Goal: Task Accomplishment & Management: Use online tool/utility

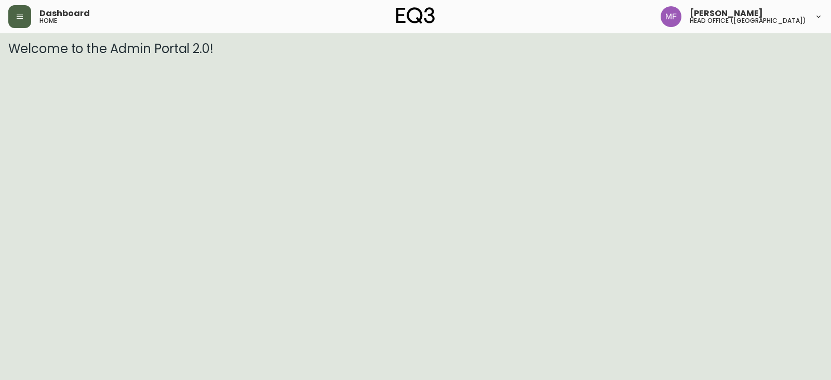
click at [10, 17] on button "button" at bounding box center [19, 16] width 23 height 23
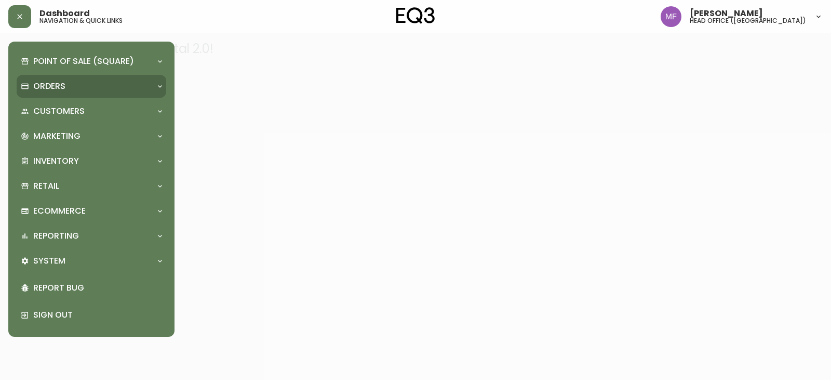
click at [52, 81] on p "Orders" at bounding box center [49, 86] width 32 height 11
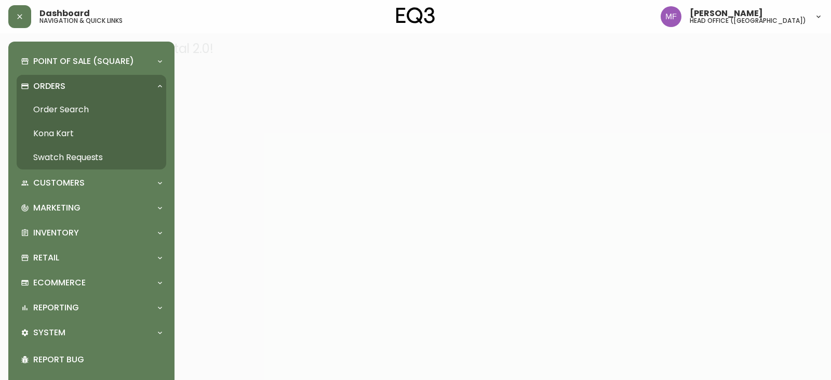
click at [70, 101] on link "Order Search" at bounding box center [92, 110] width 150 height 24
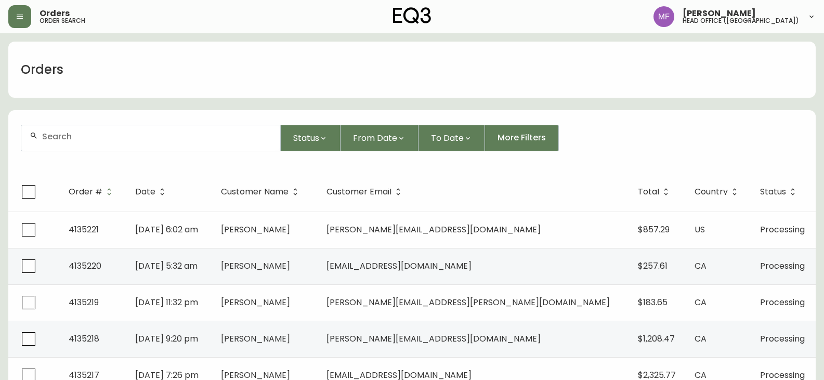
click at [73, 137] on input "text" at bounding box center [157, 136] width 230 height 10
paste input "4063163"
type input "4063163"
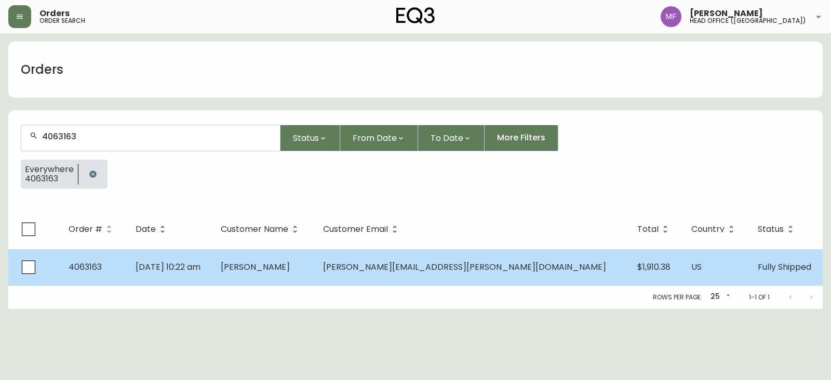
click at [315, 270] on td "[PERSON_NAME]" at bounding box center [264, 267] width 102 height 36
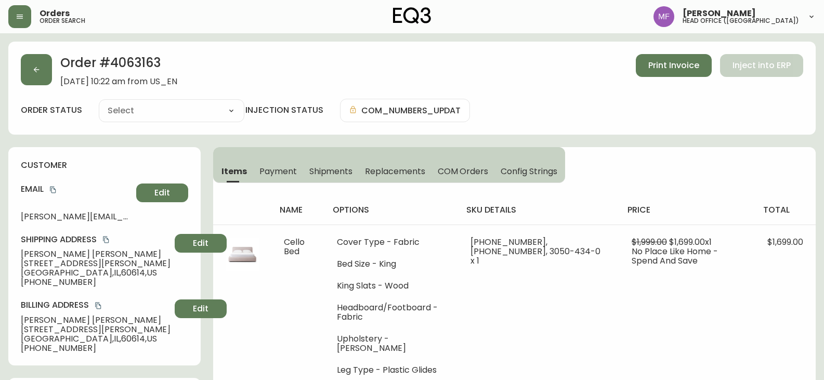
type input "Fully Shipped"
select select "FULLY_SHIPPED"
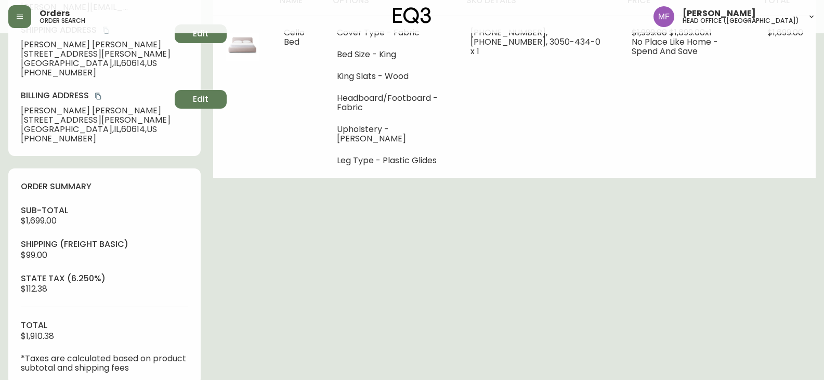
scroll to position [364, 0]
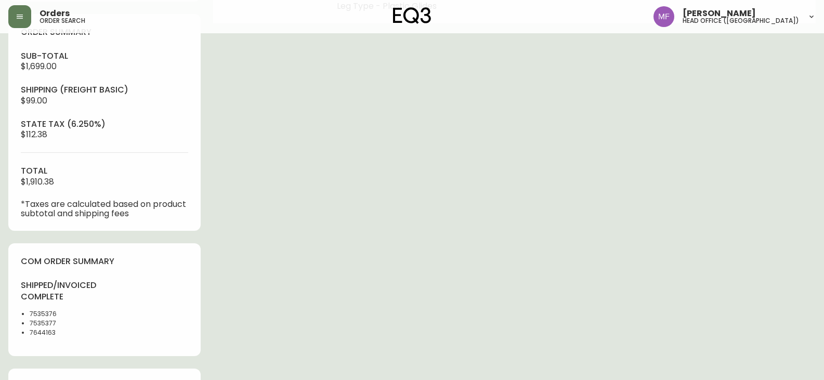
click at [34, 314] on li "7535376" at bounding box center [64, 313] width 69 height 9
copy li "7535376"
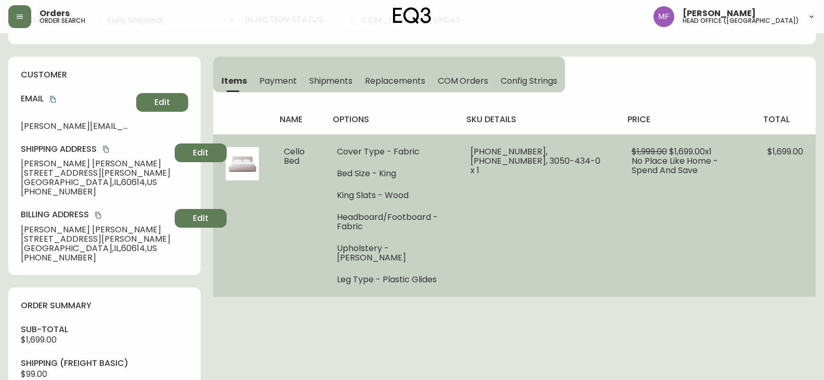
scroll to position [104, 0]
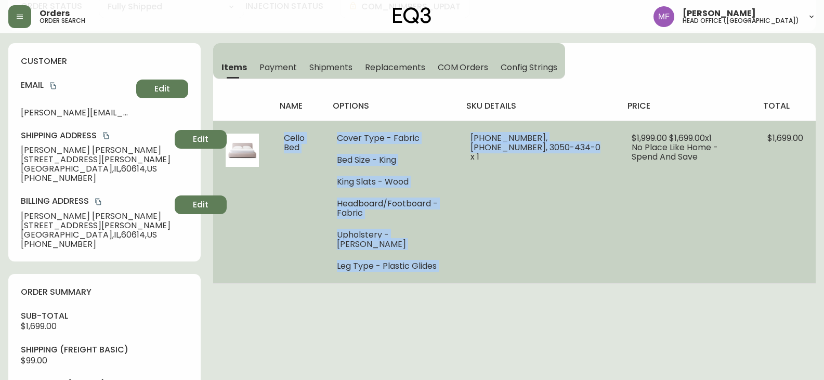
drag, startPoint x: 282, startPoint y: 137, endPoint x: 550, endPoint y: 224, distance: 281.8
click at [550, 224] on tr "Cello Bed Cover Type - Fabric Bed Size - King King Slats - Wood Headboard/Footb…" at bounding box center [514, 202] width 602 height 163
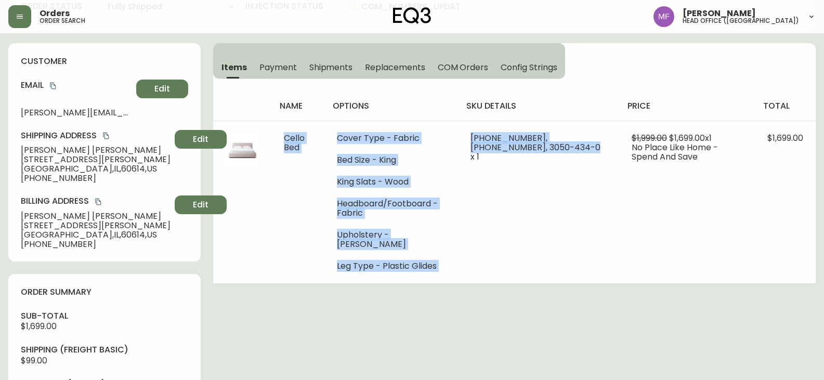
copy tr "Cello Bed Cover Type - Fabric Bed Size - King King Slats - Wood Headboard/Footb…"
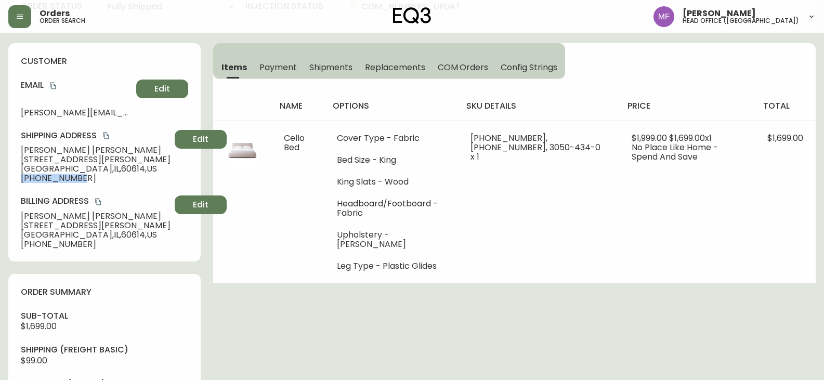
drag, startPoint x: 85, startPoint y: 179, endPoint x: 20, endPoint y: 182, distance: 64.5
click at [20, 182] on div "customer Email [PERSON_NAME][EMAIL_ADDRESS][PERSON_NAME][DOMAIN_NAME] Edit Ship…" at bounding box center [104, 152] width 192 height 218
copy span "[PHONE_NUMBER]"
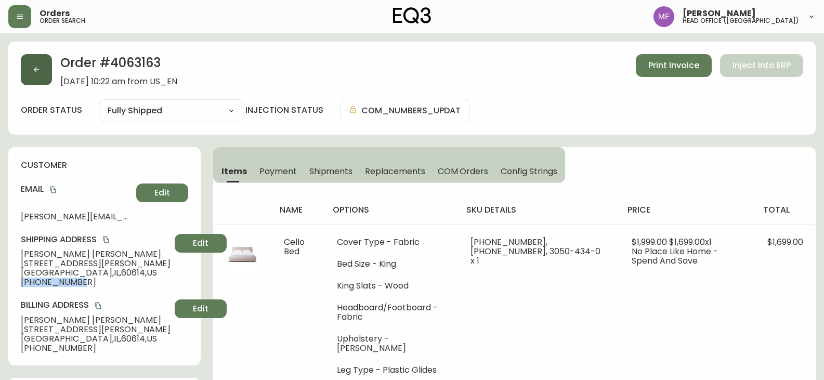
click at [26, 74] on button "button" at bounding box center [36, 69] width 31 height 31
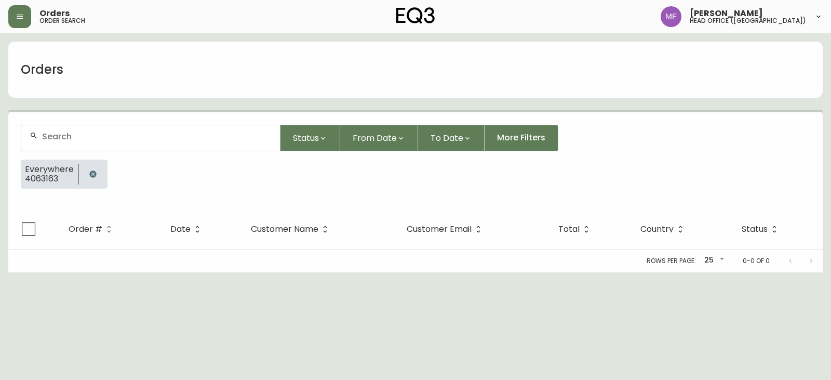
click at [89, 173] on icon "button" at bounding box center [93, 174] width 8 height 8
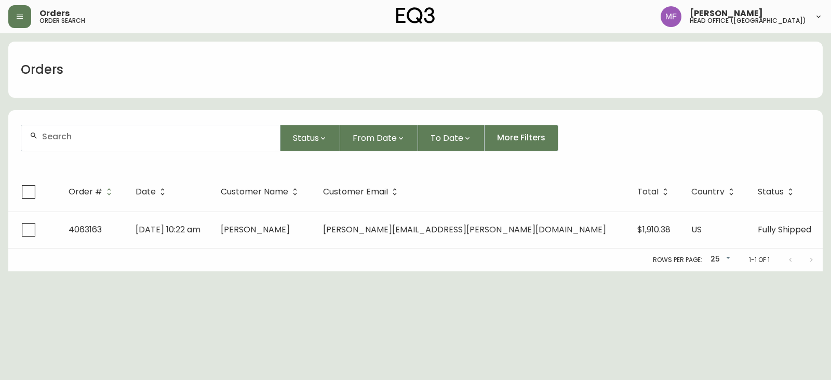
click at [75, 129] on div at bounding box center [150, 137] width 259 height 25
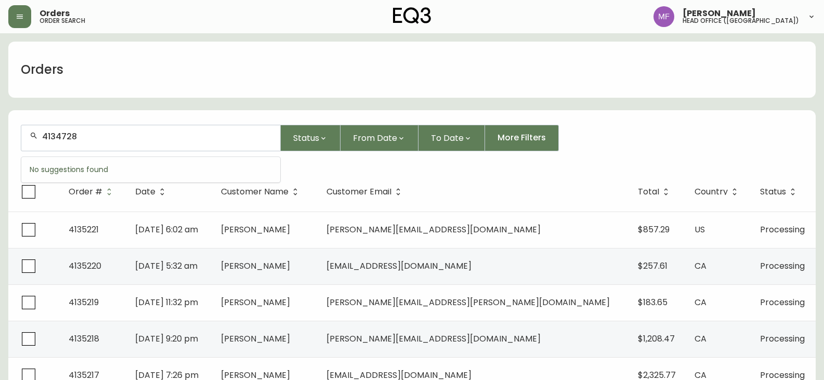
type input "4134728"
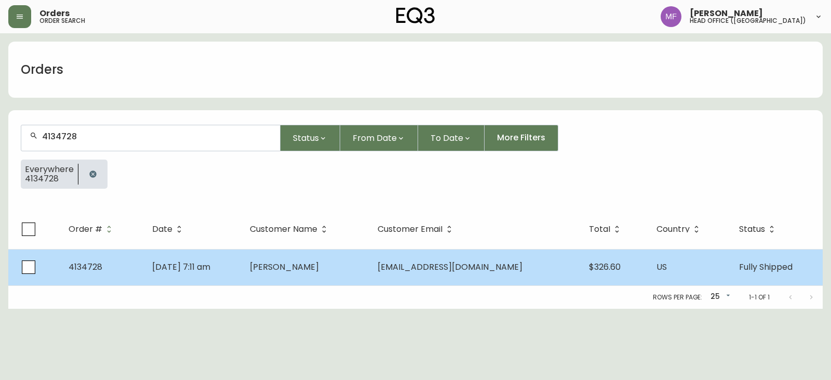
click at [210, 262] on span "[DATE] 7:11 am" at bounding box center [181, 267] width 58 height 12
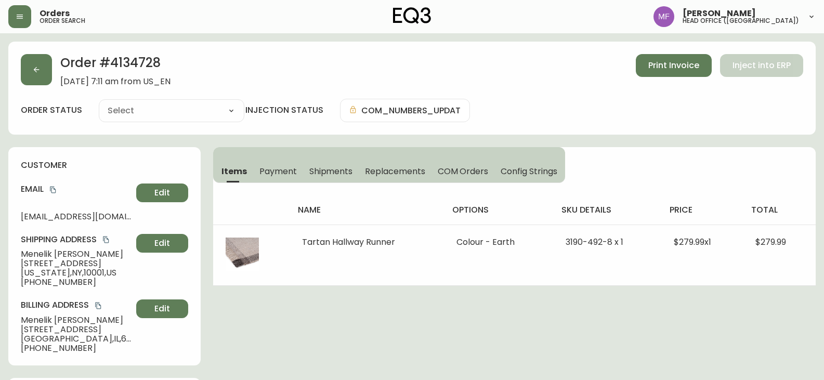
type input "Fully Shipped"
select select "FULLY_SHIPPED"
click at [119, 55] on h2 "Order # 4134728" at bounding box center [115, 65] width 110 height 23
copy h2 "4134728"
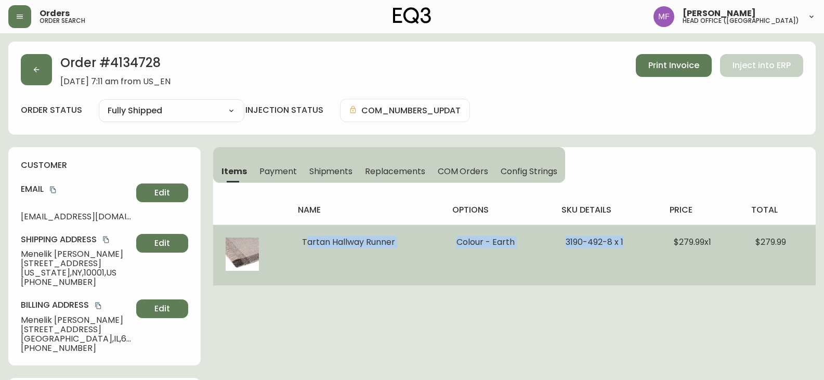
drag, startPoint x: 297, startPoint y: 245, endPoint x: 621, endPoint y: 240, distance: 324.8
click at [621, 240] on tr "Tartan Hallway Runner Colour - Earth 3190-492-8 x 1 $279.99 x 1 $279.99" at bounding box center [514, 254] width 602 height 61
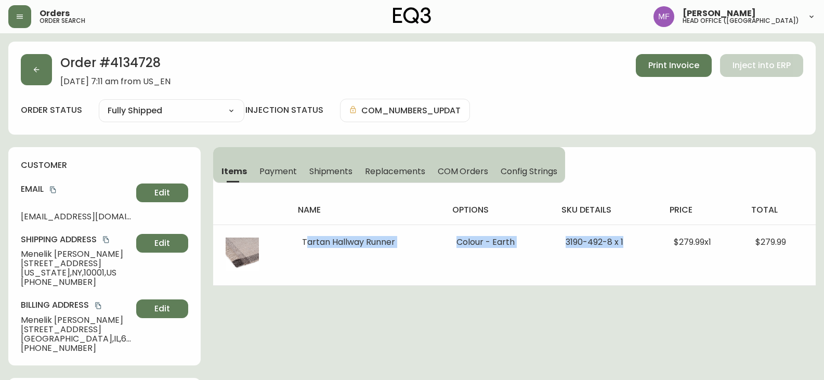
copy tr "Tartan Hallway Runner Colour - Earth 3190-492-8 x 1"
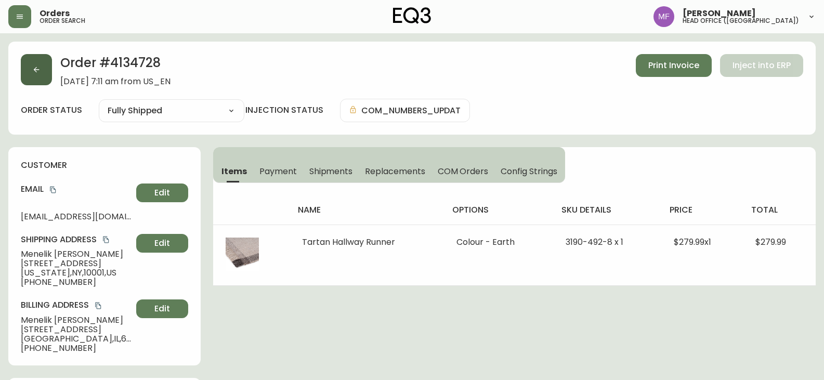
click at [37, 77] on button "button" at bounding box center [36, 69] width 31 height 31
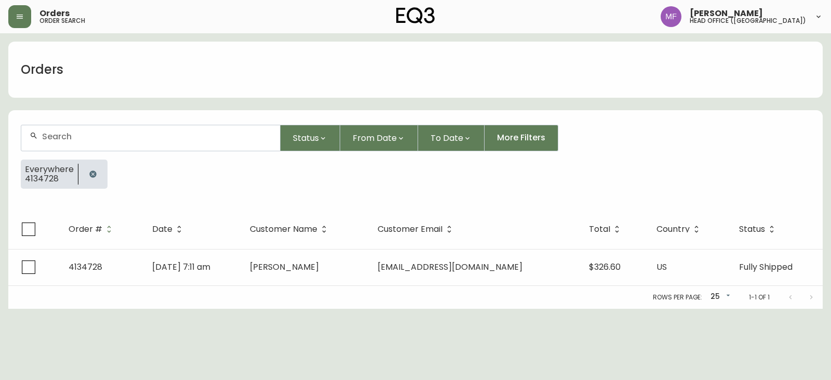
click at [83, 167] on div at bounding box center [92, 174] width 29 height 29
click at [89, 170] on icon "button" at bounding box center [93, 174] width 8 height 8
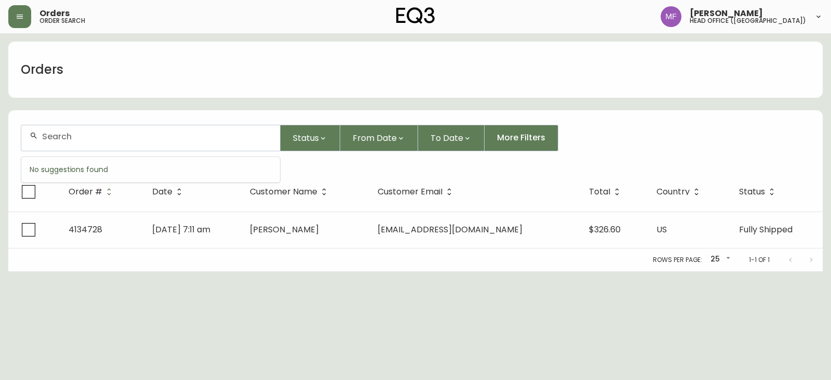
click at [88, 139] on input "text" at bounding box center [157, 136] width 230 height 10
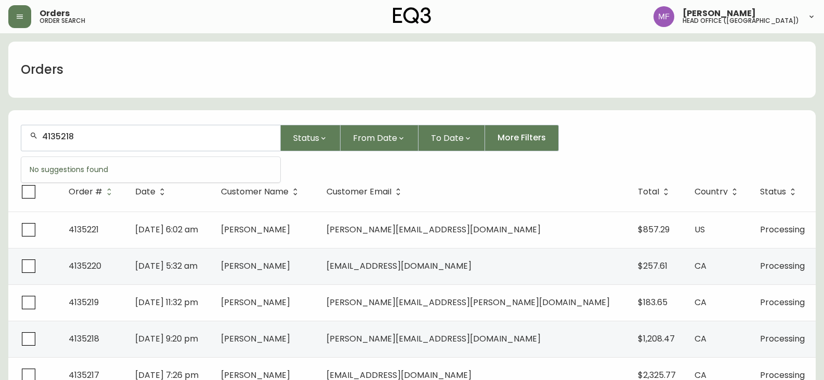
type input "4135218"
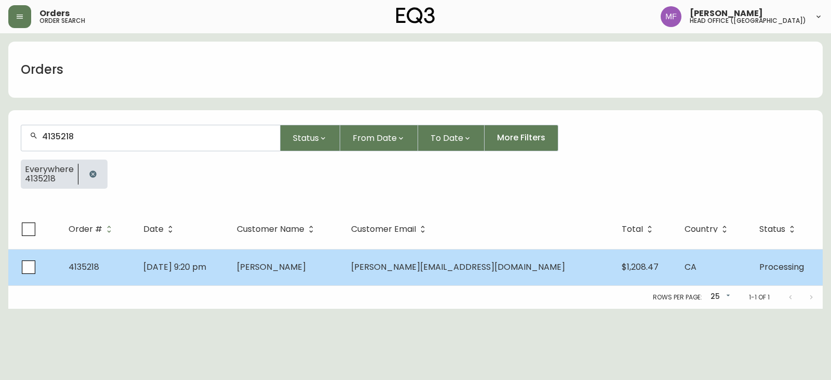
click at [228, 278] on td "[DATE] 9:20 pm" at bounding box center [182, 267] width 94 height 36
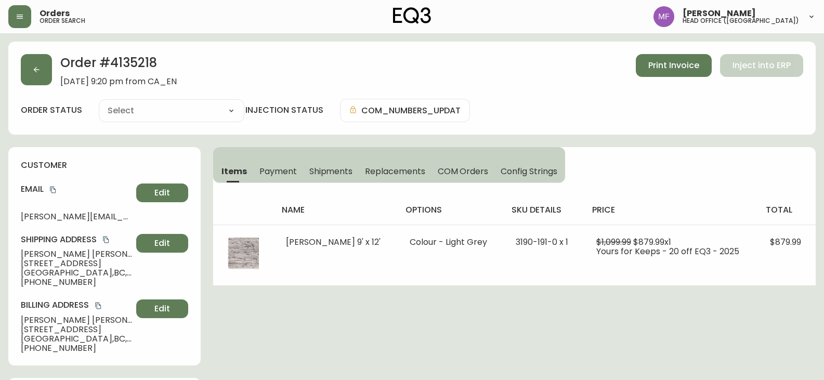
type input "Processing"
select select "PROCESSING"
click at [148, 62] on h2 "Order # 4135218" at bounding box center [118, 65] width 116 height 23
copy h2 "4135218"
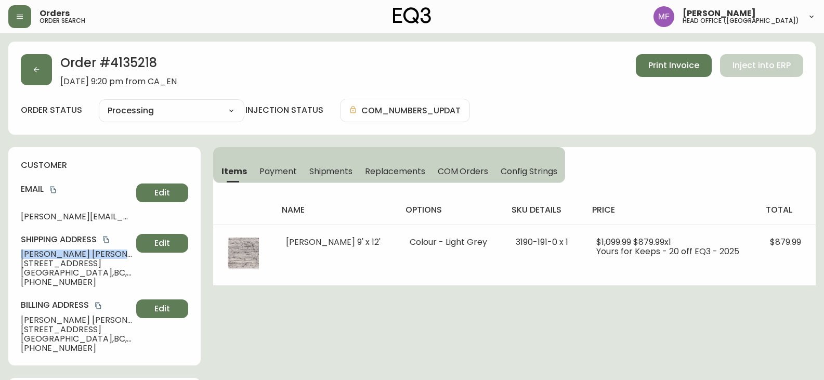
drag, startPoint x: 95, startPoint y: 252, endPoint x: 17, endPoint y: 256, distance: 77.5
click at [17, 256] on div "customer Email [PERSON_NAME][EMAIL_ADDRESS][DOMAIN_NAME] Edit Shipping Address …" at bounding box center [104, 256] width 192 height 218
copy span "[PERSON_NAME]"
click at [120, 50] on div "Order # 4135218 [DATE] 9:20 pm from CA_EN Print Invoice Inject into ERP order s…" at bounding box center [411, 88] width 807 height 93
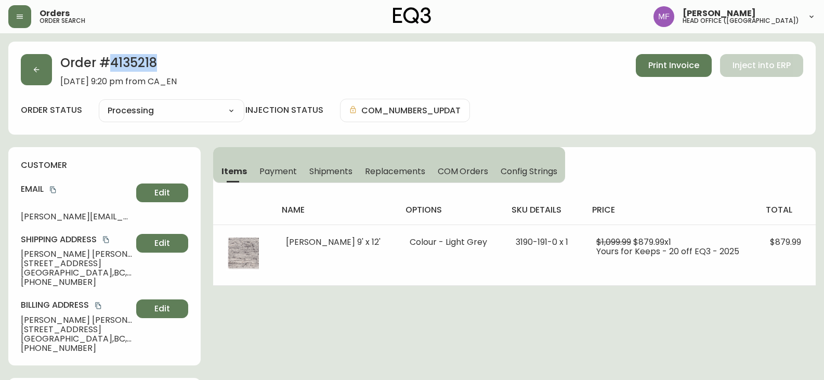
copy h2 "4135218"
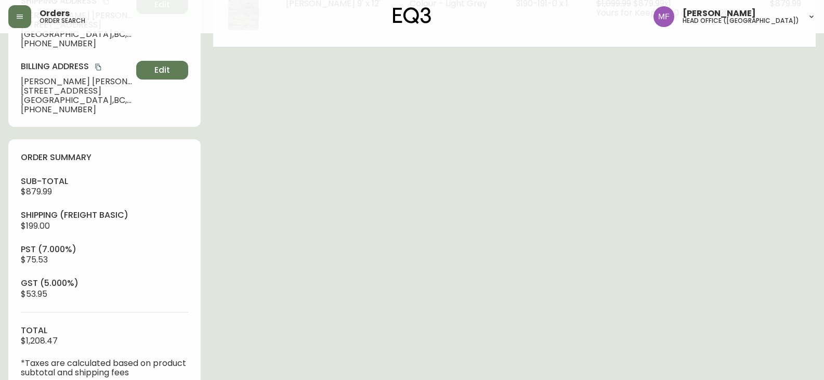
scroll to position [364, 0]
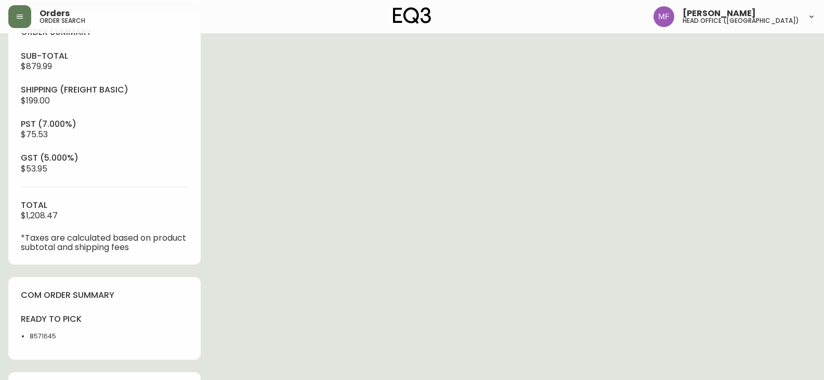
click at [37, 340] on li "8571645" at bounding box center [64, 336] width 69 height 9
copy li "8571645"
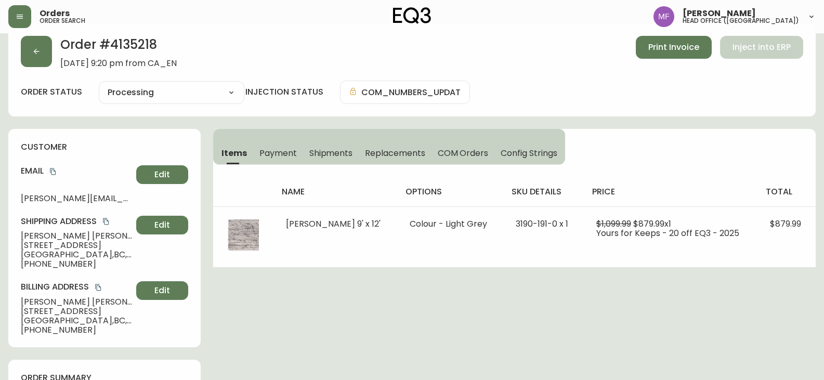
scroll to position [0, 0]
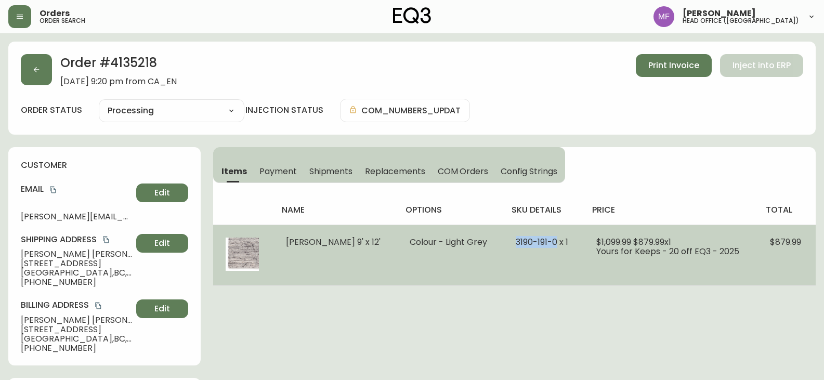
drag, startPoint x: 494, startPoint y: 246, endPoint x: 544, endPoint y: 245, distance: 49.9
click at [544, 247] on td "3190-191-0 x 1" at bounding box center [543, 254] width 80 height 61
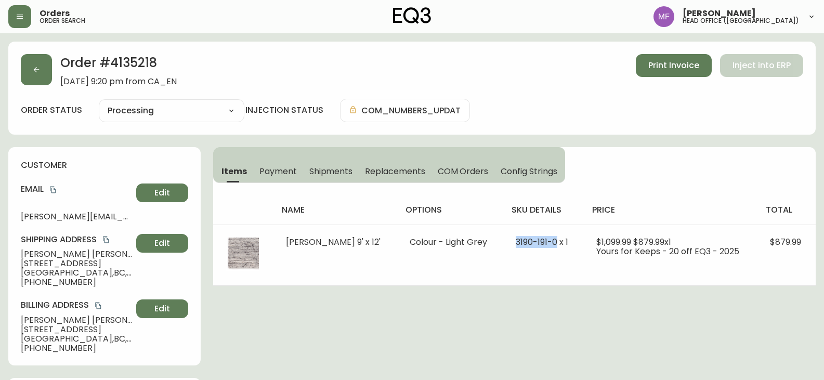
copy span "[PHONE_NUMBER]"
click at [35, 75] on button "button" at bounding box center [36, 69] width 31 height 31
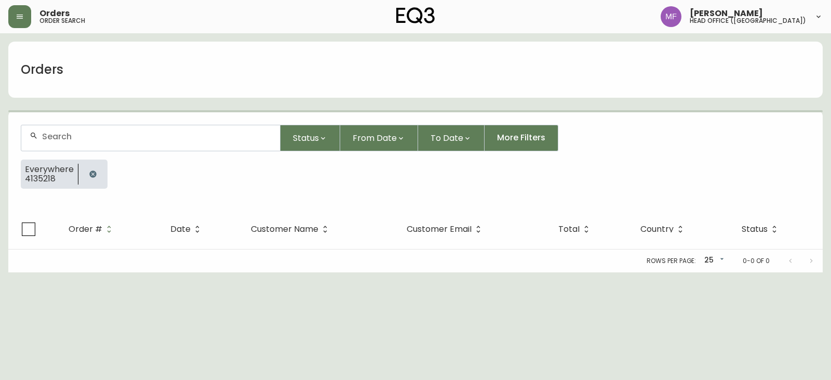
click at [98, 173] on button "button" at bounding box center [93, 174] width 21 height 21
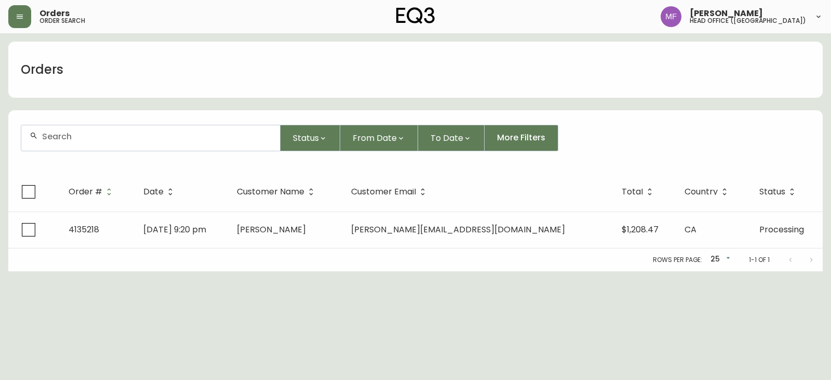
click at [87, 145] on div at bounding box center [150, 137] width 259 height 25
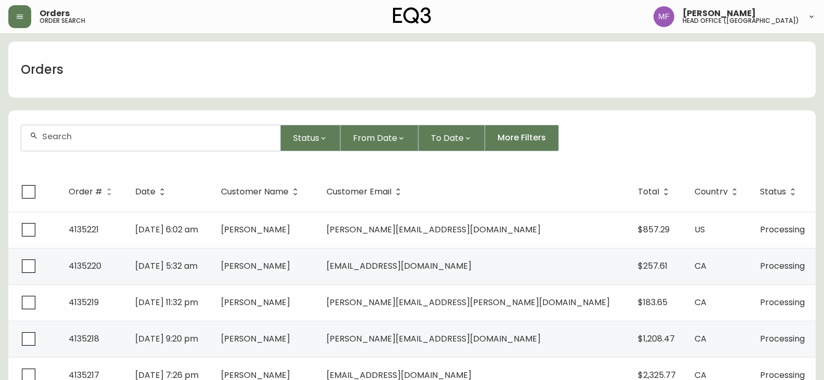
paste input "4135018"
type input "4135018"
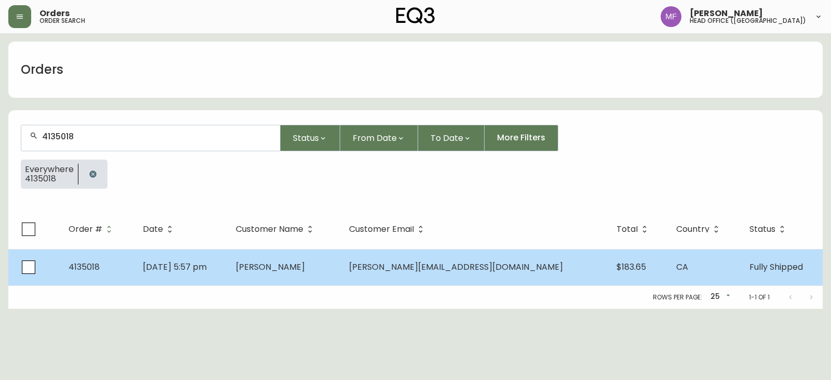
click at [341, 270] on td "[PERSON_NAME]" at bounding box center [284, 267] width 113 height 36
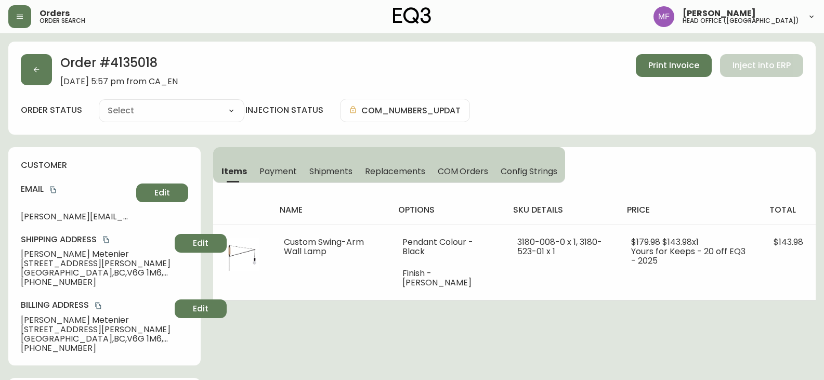
type input "Fully Shipped"
select select "FULLY_SHIPPED"
click at [287, 170] on span "Payment" at bounding box center [277, 171] width 37 height 11
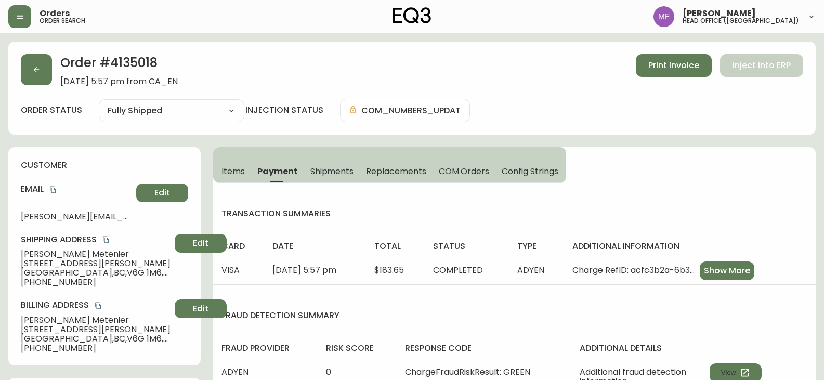
click at [351, 167] on span "Shipments" at bounding box center [332, 171] width 44 height 11
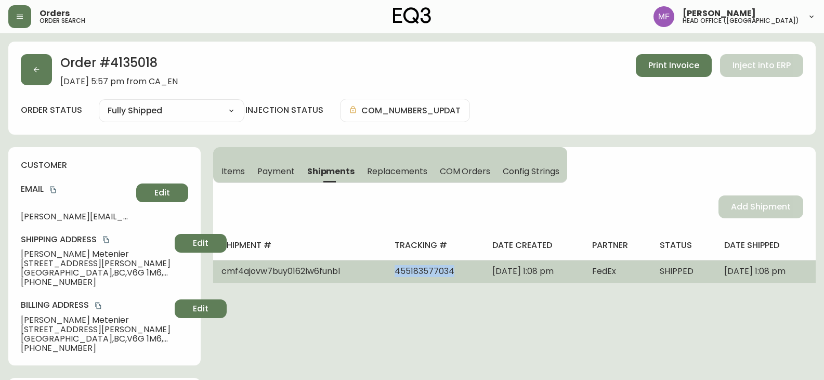
drag, startPoint x: 425, startPoint y: 268, endPoint x: 357, endPoint y: 271, distance: 68.1
click at [357, 271] on tr "cmf4ajovw7buy0162lw6funbl 455183577034 [DATE] 1:08 pm FedEx SHIPPED [DATE] 1:08…" at bounding box center [514, 271] width 602 height 23
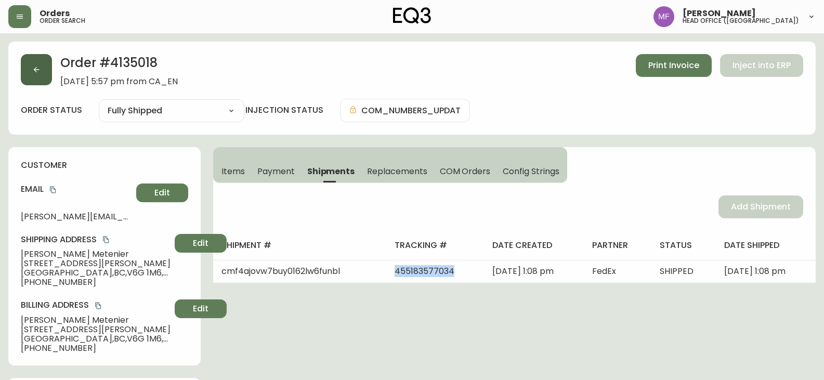
click at [28, 81] on button "button" at bounding box center [36, 69] width 31 height 31
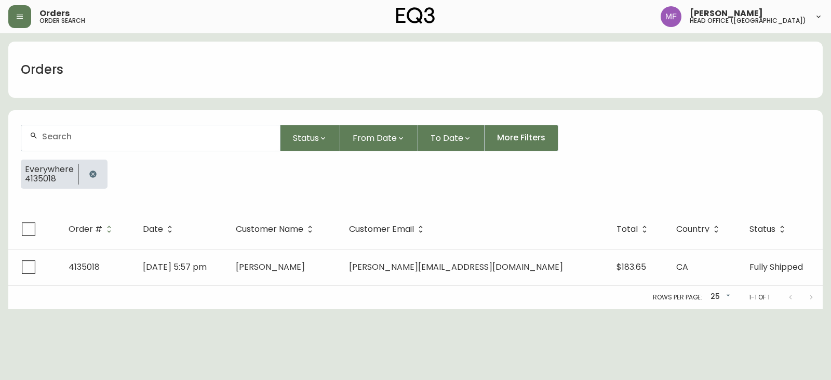
click at [89, 168] on button "button" at bounding box center [93, 174] width 21 height 21
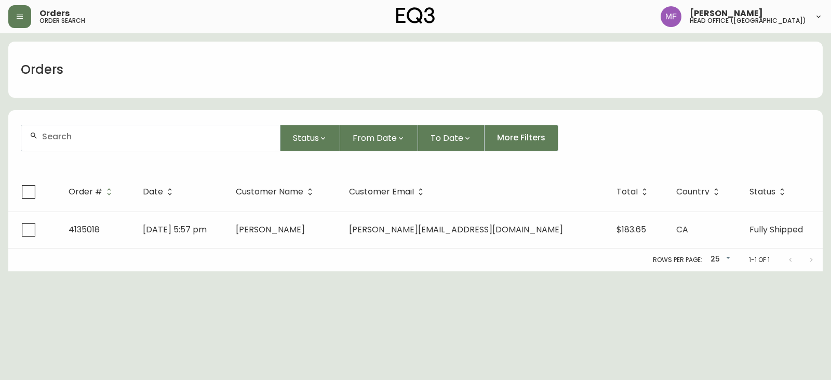
click at [84, 150] on div at bounding box center [150, 137] width 259 height 25
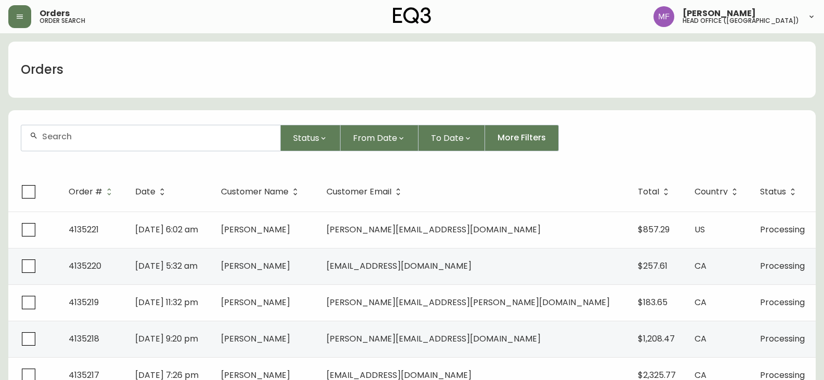
paste input "4135018"
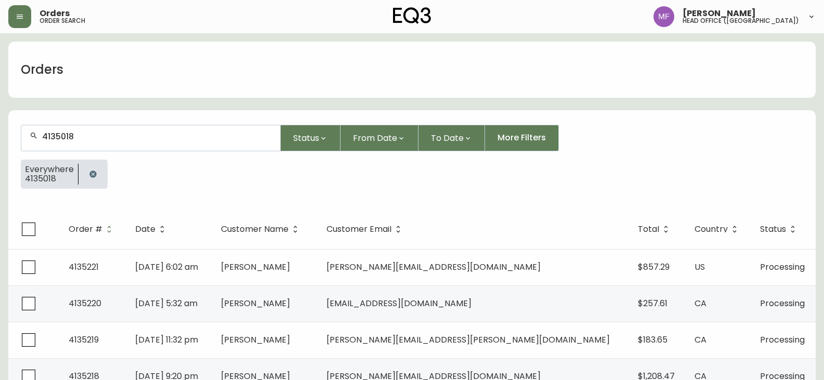
type input "4135018"
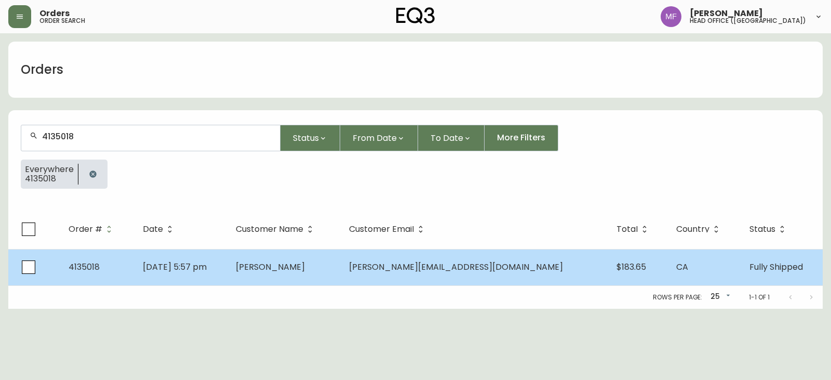
click at [341, 261] on td "[PERSON_NAME]" at bounding box center [284, 267] width 113 height 36
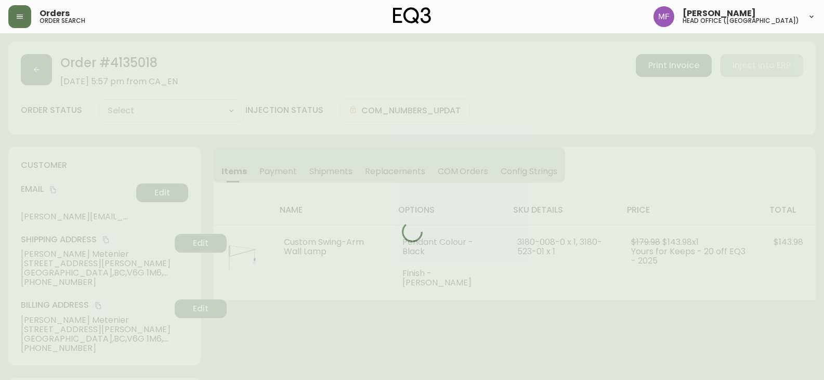
type input "Fully Shipped"
select select "FULLY_SHIPPED"
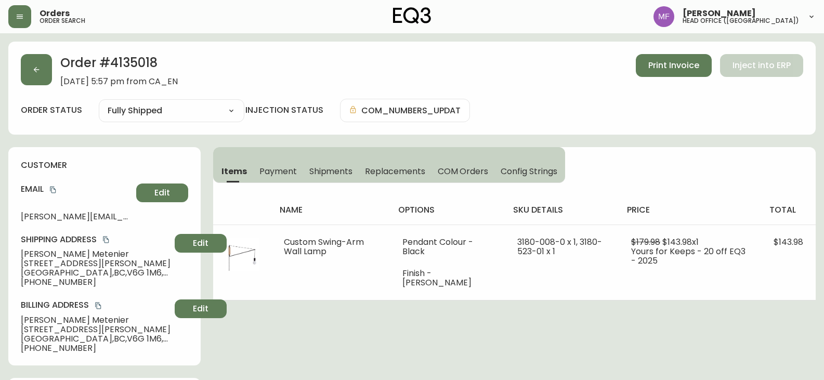
click at [144, 67] on h2 "Order # 4135018" at bounding box center [118, 65] width 117 height 23
drag, startPoint x: 88, startPoint y: 254, endPoint x: 0, endPoint y: 254, distance: 88.3
click at [118, 64] on h2 "Order # 4135018" at bounding box center [118, 65] width 117 height 23
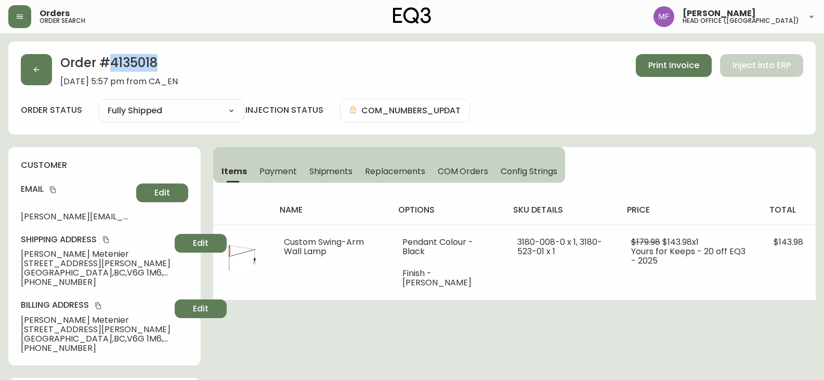
click at [118, 64] on h2 "Order # 4135018" at bounding box center [118, 65] width 117 height 23
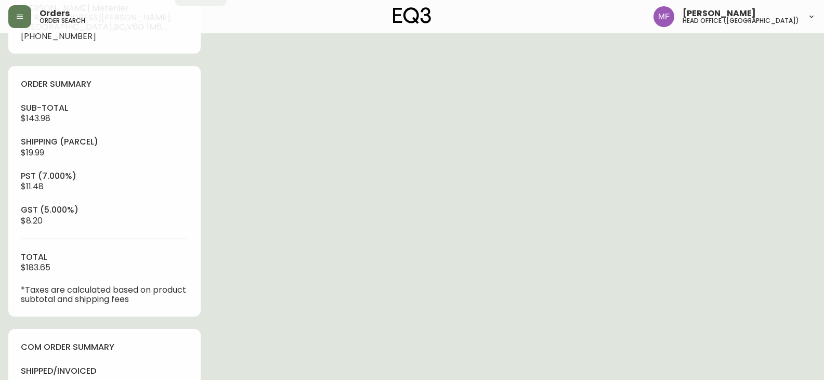
scroll to position [416, 0]
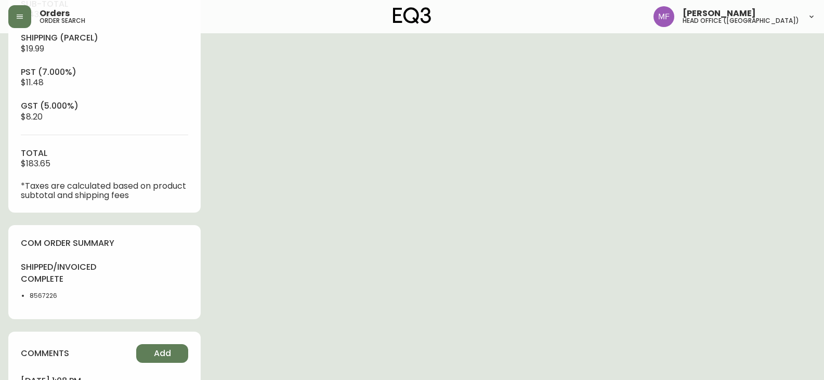
click at [48, 293] on li "8567226" at bounding box center [64, 295] width 69 height 9
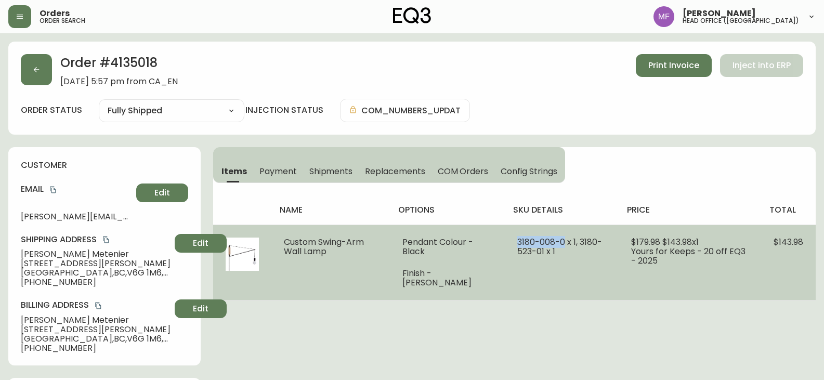
drag, startPoint x: 502, startPoint y: 242, endPoint x: 556, endPoint y: 237, distance: 53.7
click at [556, 237] on td "3180-008-0 x 1, 3180-523-01 x 1" at bounding box center [562, 261] width 114 height 75
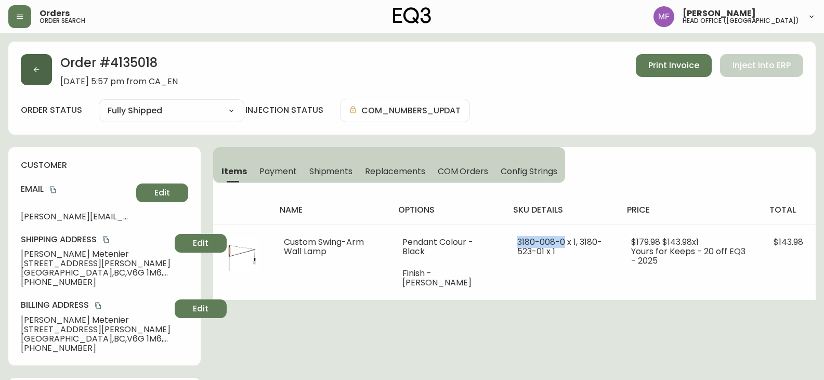
click at [51, 81] on button "button" at bounding box center [36, 69] width 31 height 31
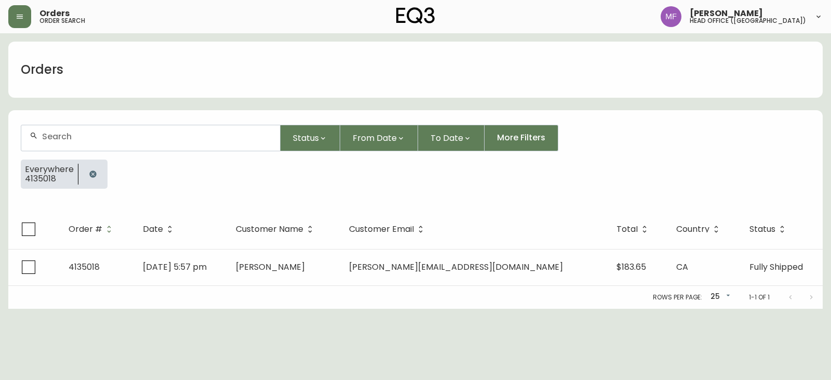
click at [95, 192] on div "Everywhere 4135018" at bounding box center [416, 178] width 790 height 37
click at [90, 178] on icon "button" at bounding box center [93, 174] width 8 height 8
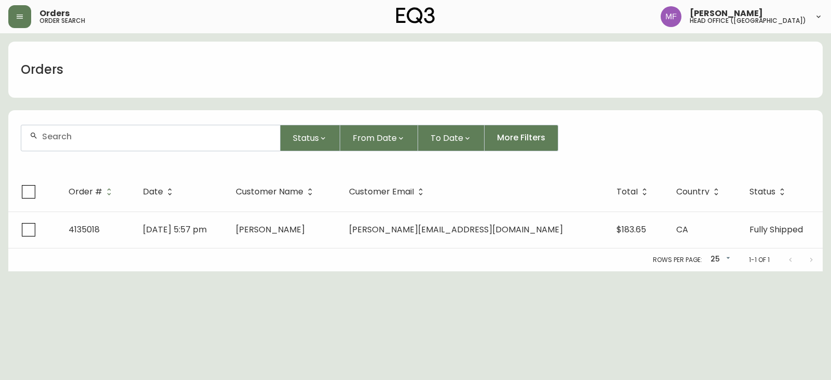
click at [88, 142] on div at bounding box center [150, 137] width 259 height 25
paste input "4134596"
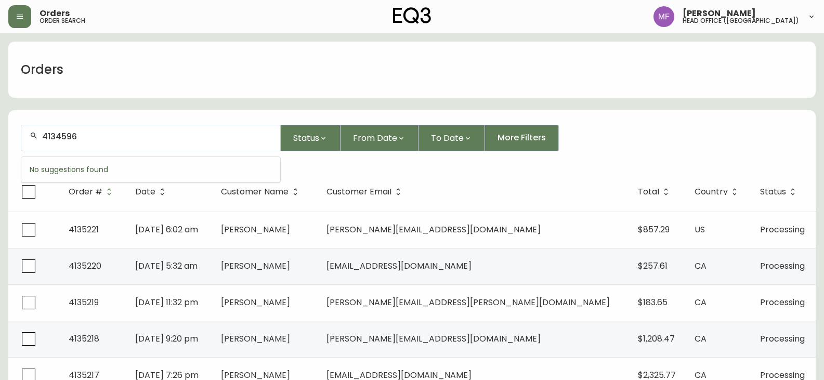
type input "4134596"
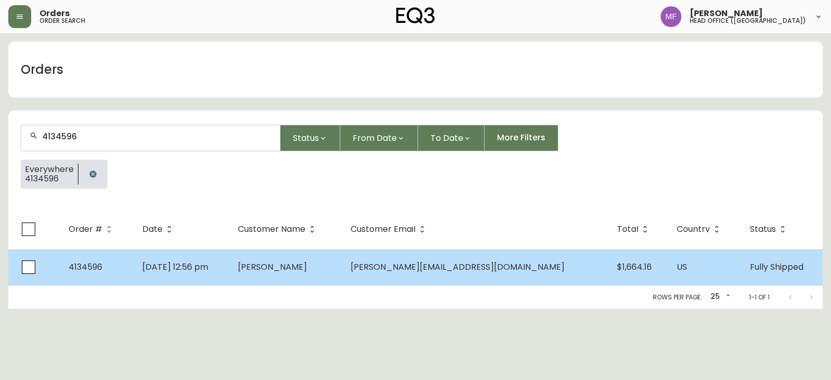
click at [455, 269] on span "[PERSON_NAME][EMAIL_ADDRESS][DOMAIN_NAME]" at bounding box center [458, 267] width 214 height 12
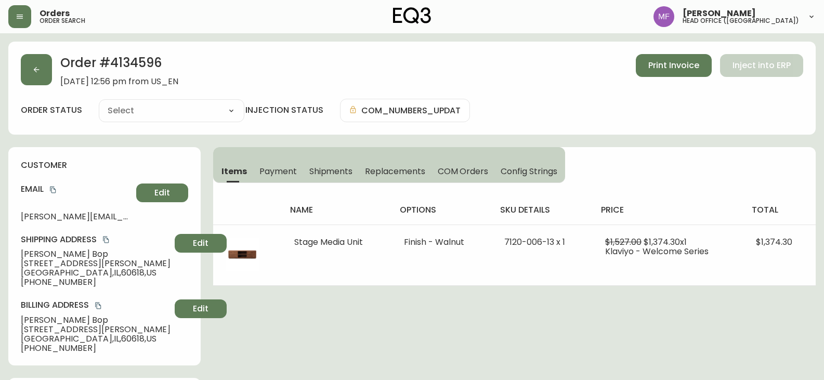
type input "Fully Shipped"
select select "FULLY_SHIPPED"
click at [319, 174] on span "Shipments" at bounding box center [331, 171] width 44 height 11
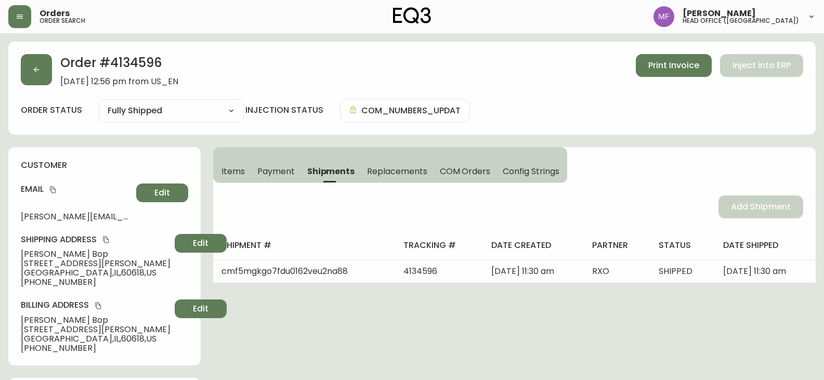
click at [151, 69] on h2 "Order # 4134596" at bounding box center [119, 65] width 118 height 23
click at [241, 173] on span "Items" at bounding box center [232, 171] width 23 height 11
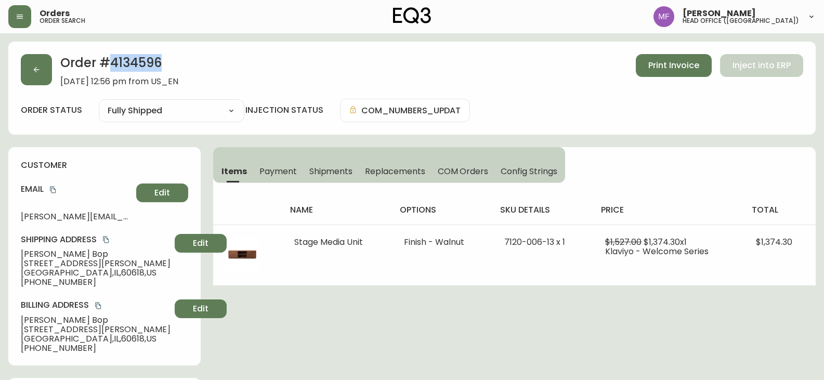
click at [154, 71] on h2 "Order # 4134596" at bounding box center [119, 65] width 118 height 23
drag, startPoint x: 42, startPoint y: 254, endPoint x: 15, endPoint y: 252, distance: 26.5
click at [15, 252] on div "customer Email [PERSON_NAME][EMAIL_ADDRESS][DOMAIN_NAME] Edit Shipping Address …" at bounding box center [104, 256] width 192 height 218
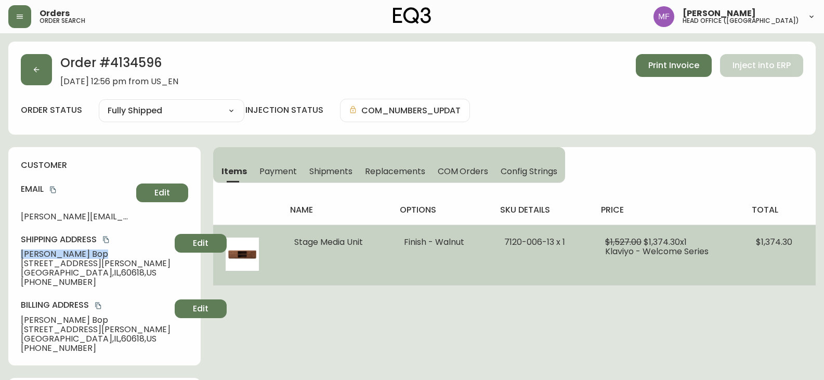
drag, startPoint x: 377, startPoint y: 241, endPoint x: 291, endPoint y: 242, distance: 86.3
click at [291, 242] on td "Stage Media Unit" at bounding box center [337, 254] width 110 height 61
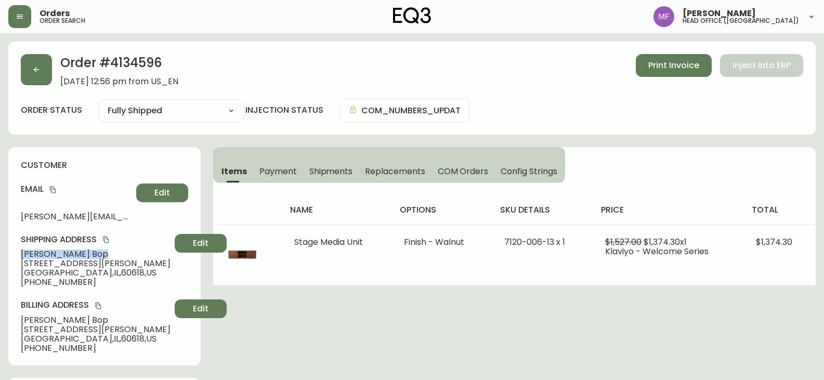
click at [138, 61] on h2 "Order # 4134596" at bounding box center [119, 65] width 118 height 23
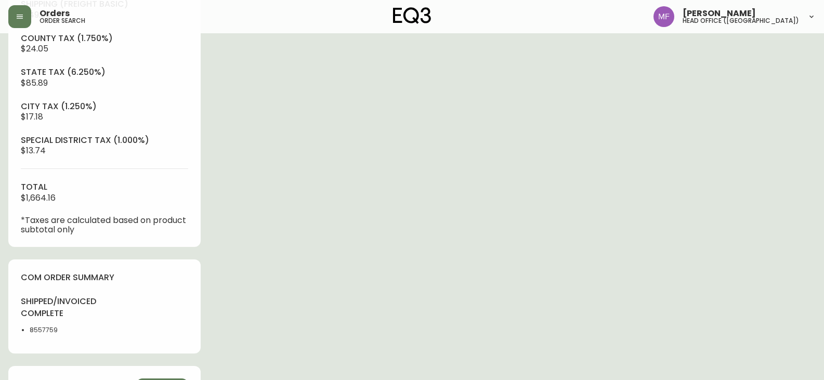
scroll to position [520, 0]
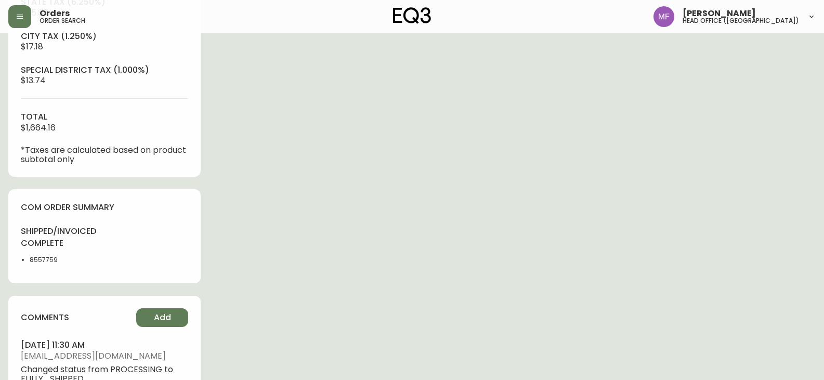
click at [45, 264] on li "8557759" at bounding box center [64, 259] width 69 height 9
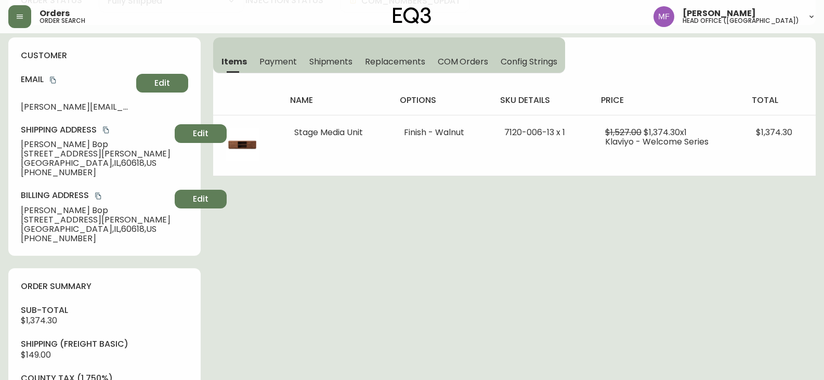
scroll to position [104, 0]
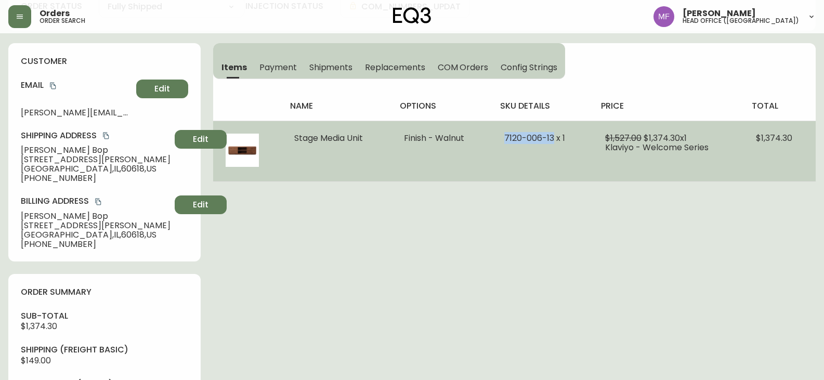
drag, startPoint x: 505, startPoint y: 137, endPoint x: 555, endPoint y: 138, distance: 50.9
click at [555, 138] on td "7120-006-13 x 1" at bounding box center [542, 151] width 101 height 61
drag, startPoint x: 542, startPoint y: 159, endPoint x: 534, endPoint y: 152, distance: 11.0
click at [542, 159] on td "7120-006-13 x 1" at bounding box center [542, 151] width 101 height 61
drag, startPoint x: 504, startPoint y: 139, endPoint x: 556, endPoint y: 138, distance: 52.0
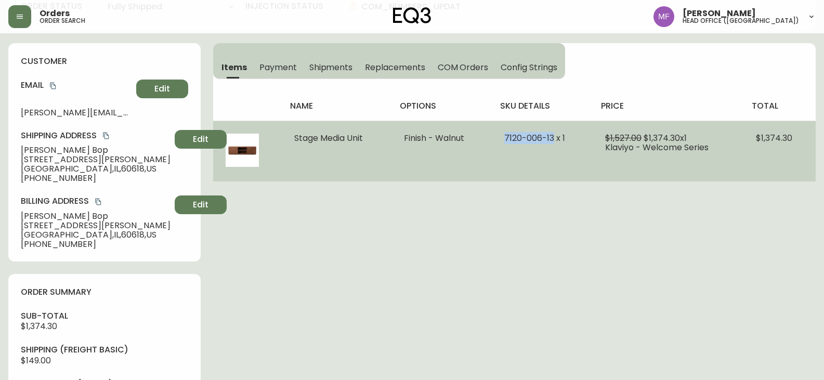
click at [556, 138] on td "7120-006-13 x 1" at bounding box center [542, 151] width 101 height 61
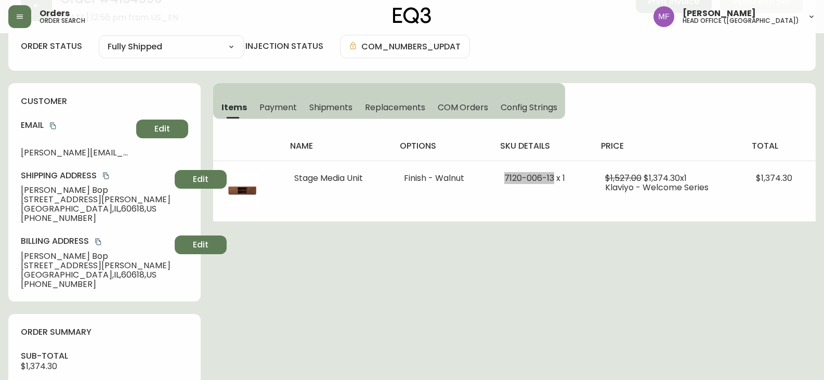
scroll to position [52, 0]
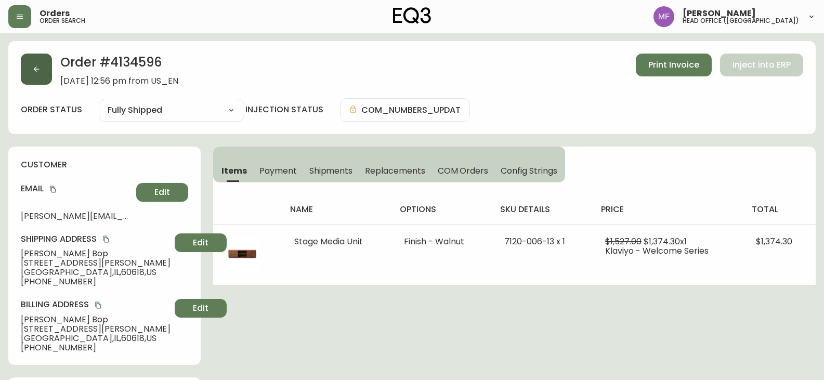
scroll to position [0, 0]
click at [37, 64] on button "button" at bounding box center [36, 69] width 31 height 31
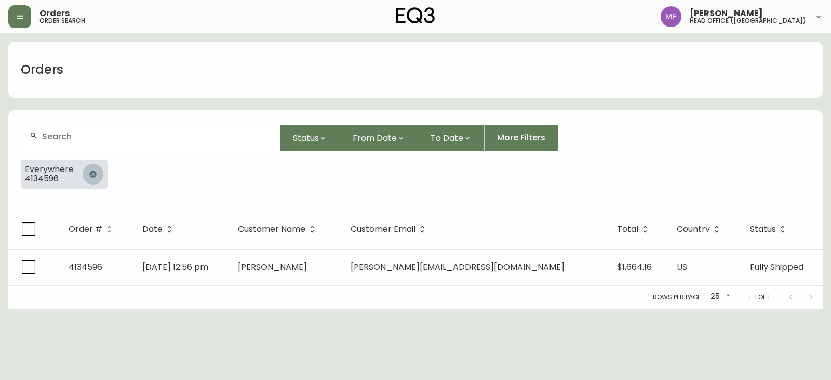
click at [85, 173] on button "button" at bounding box center [93, 174] width 21 height 21
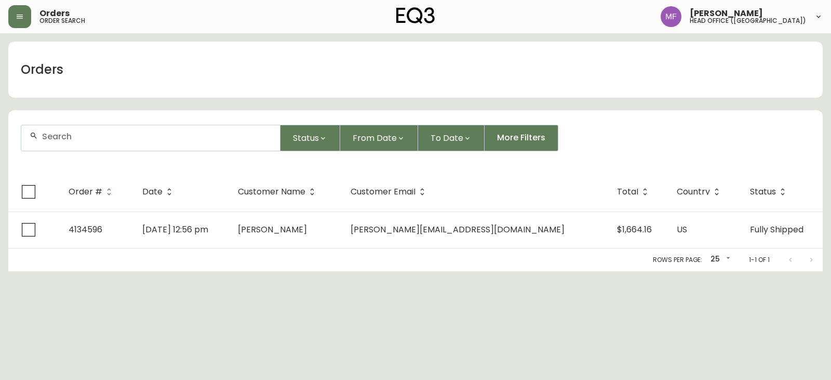
click at [82, 147] on div at bounding box center [150, 137] width 259 height 25
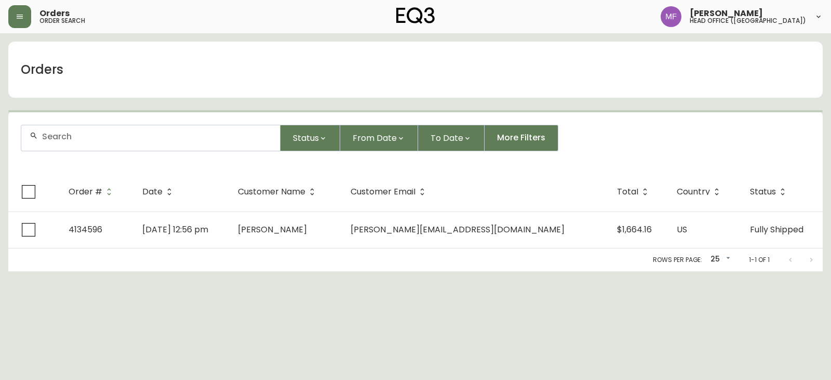
paste input "4134847"
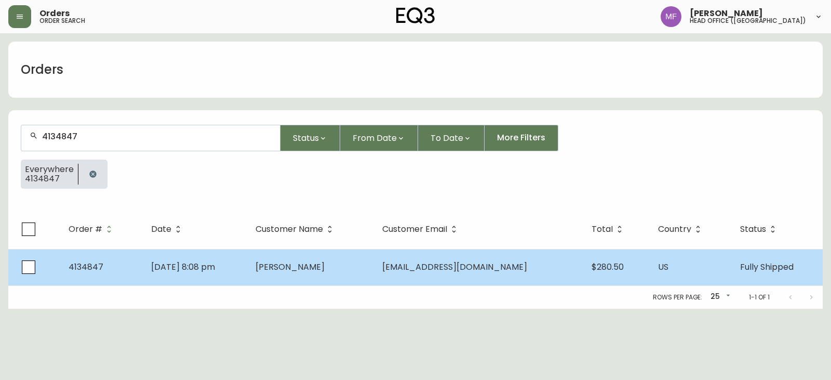
type input "4134847"
click at [247, 263] on td "[DATE] 8:08 pm" at bounding box center [195, 267] width 104 height 36
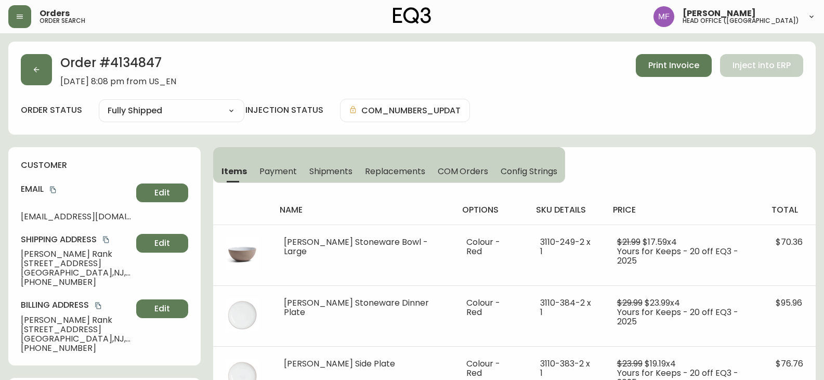
type input "Fully Shipped"
select select "FULLY_SHIPPED"
click at [317, 166] on span "Shipments" at bounding box center [331, 171] width 44 height 11
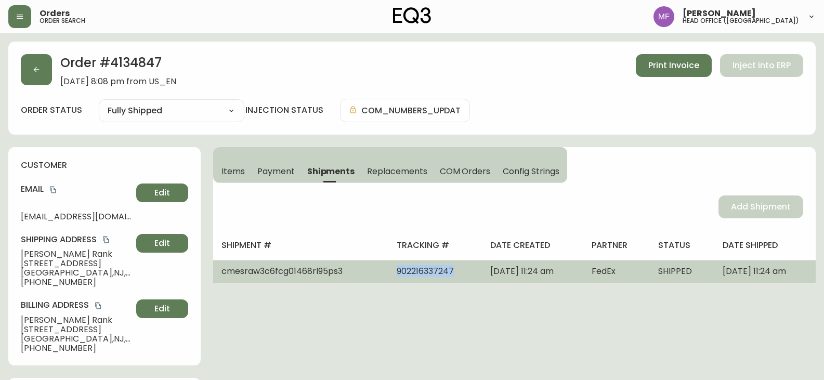
drag, startPoint x: 424, startPoint y: 269, endPoint x: 363, endPoint y: 275, distance: 61.1
click at [388, 275] on td "902216337247" at bounding box center [435, 271] width 94 height 23
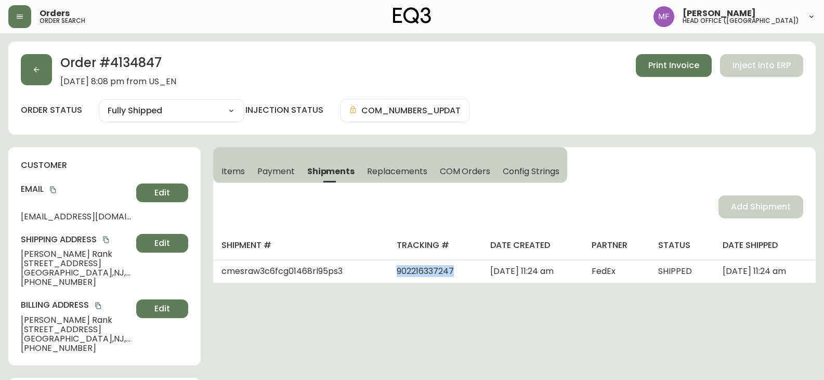
click at [245, 168] on button "Items" at bounding box center [232, 171] width 38 height 23
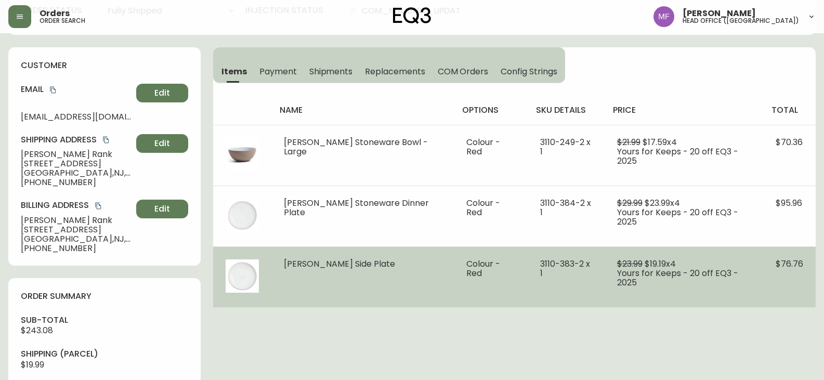
scroll to position [104, 0]
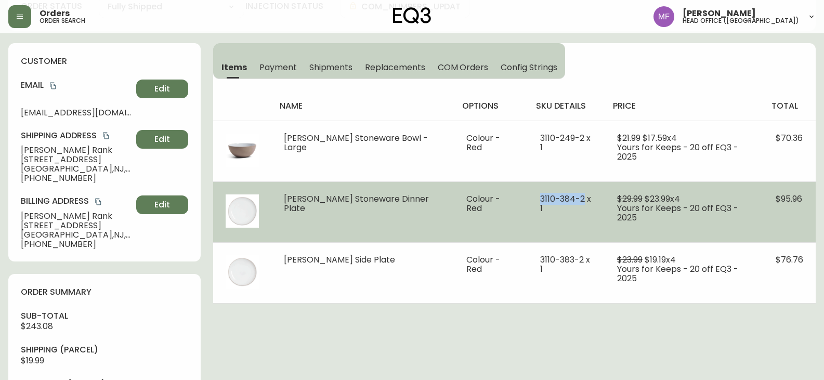
drag, startPoint x: 522, startPoint y: 196, endPoint x: 567, endPoint y: 198, distance: 45.8
click at [567, 198] on span "3110-384-2 x 1" at bounding box center [565, 203] width 51 height 21
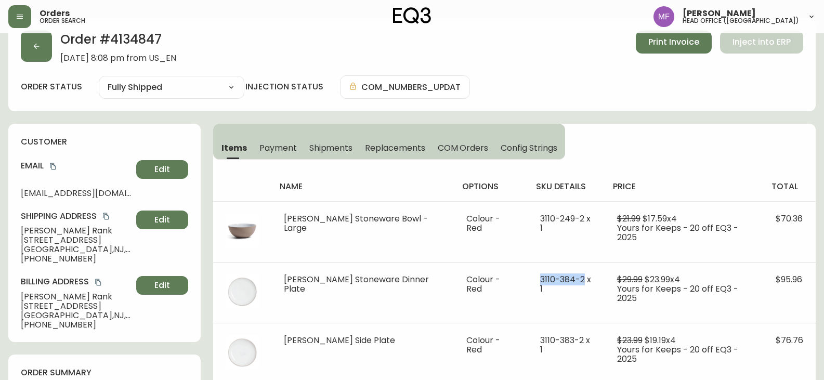
scroll to position [0, 0]
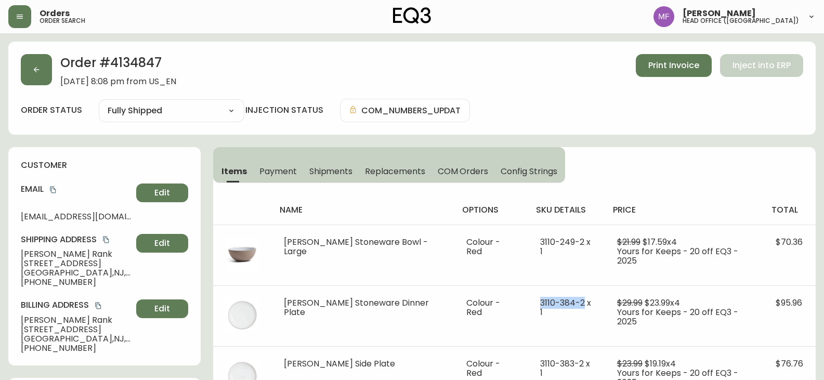
click at [243, 168] on span "Items" at bounding box center [233, 171] width 25 height 11
click at [155, 58] on h2 "Order # 4134847" at bounding box center [118, 65] width 116 height 23
drag, startPoint x: 76, startPoint y: 255, endPoint x: 0, endPoint y: 255, distance: 75.9
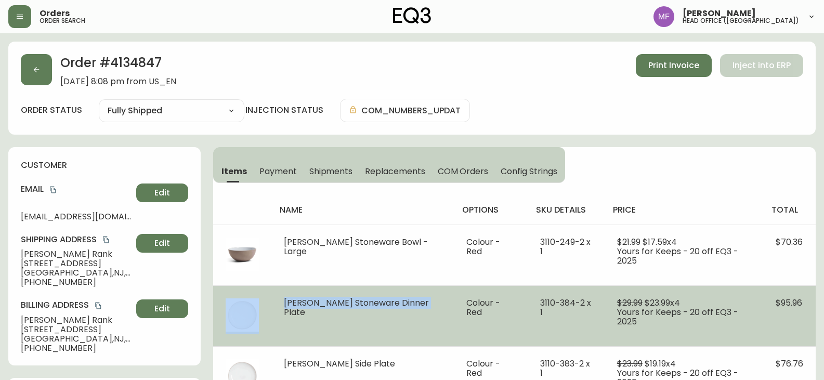
drag, startPoint x: 428, startPoint y: 304, endPoint x: 254, endPoint y: 304, distance: 174.1
click at [254, 304] on tr "[PERSON_NAME] Stoneware Dinner Plate Colour - Red 3110-384-2 x 1 $29.99 $23.99 …" at bounding box center [514, 315] width 602 height 61
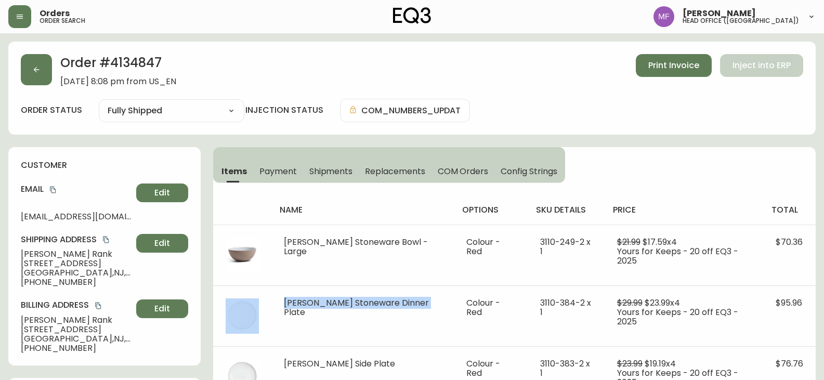
click at [140, 68] on h2 "Order # 4134847" at bounding box center [118, 65] width 116 height 23
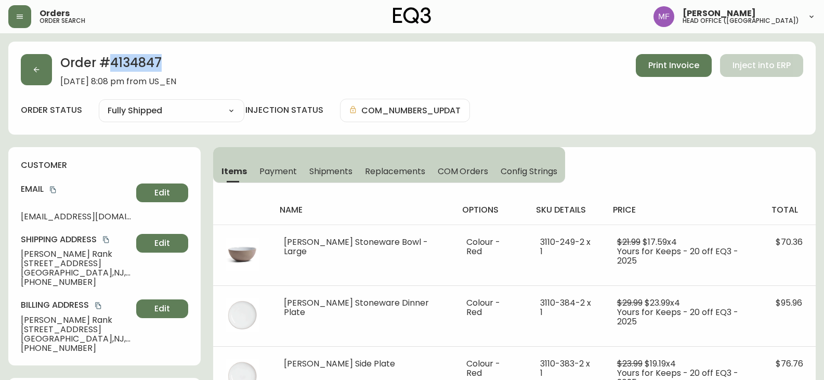
drag, startPoint x: 140, startPoint y: 68, endPoint x: 161, endPoint y: 78, distance: 23.2
click at [141, 68] on h2 "Order # 4134847" at bounding box center [118, 65] width 116 height 23
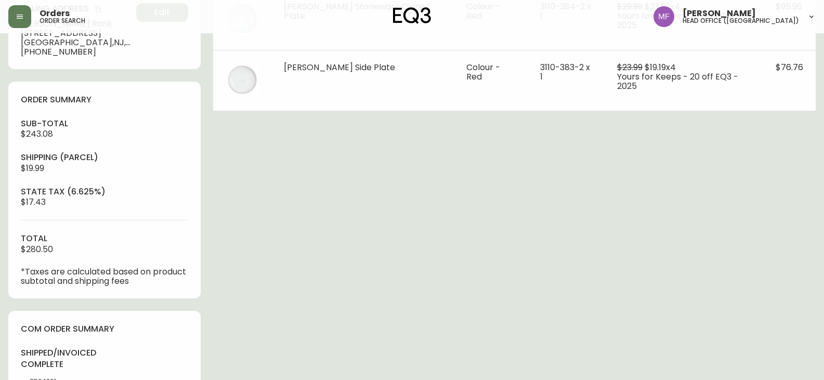
scroll to position [312, 0]
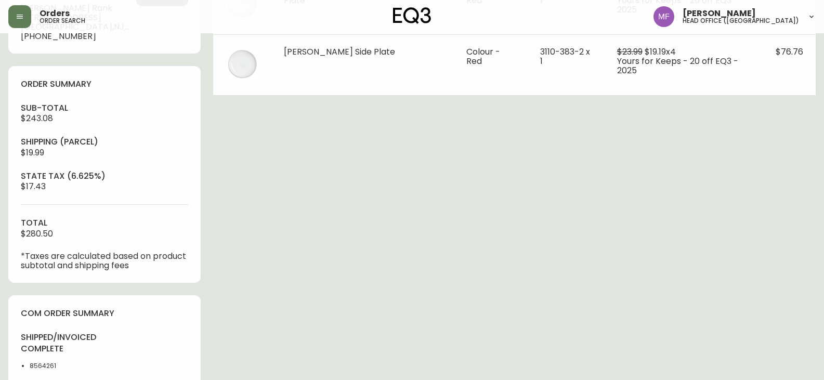
click at [24, 370] on div "shipped/invoiced complete 8564261" at bounding box center [59, 354] width 77 height 45
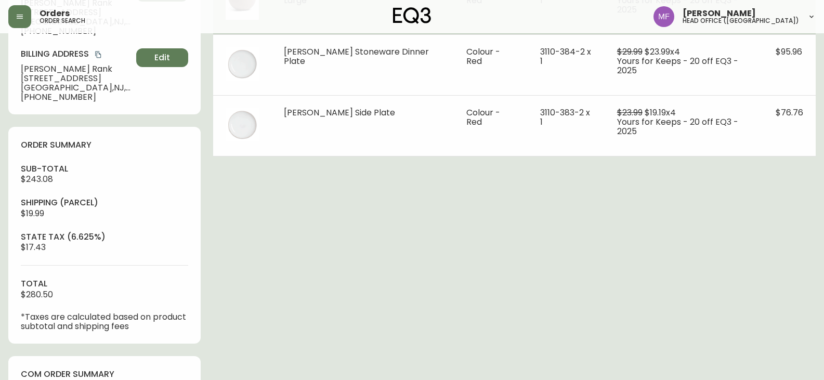
scroll to position [0, 0]
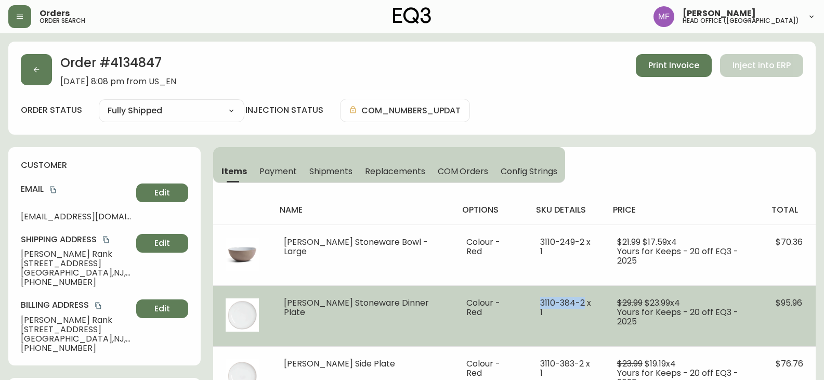
drag, startPoint x: 520, startPoint y: 309, endPoint x: 565, endPoint y: 306, distance: 44.8
click at [565, 306] on td "3110-384-2 x 1" at bounding box center [565, 315] width 77 height 61
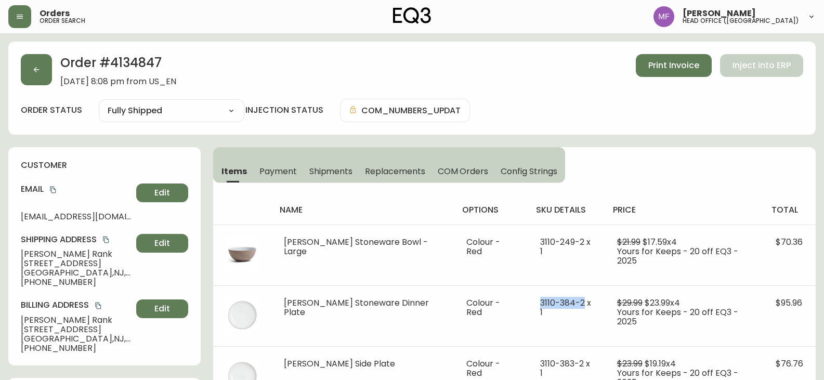
click at [145, 60] on h2 "Order # 4134847" at bounding box center [118, 65] width 116 height 23
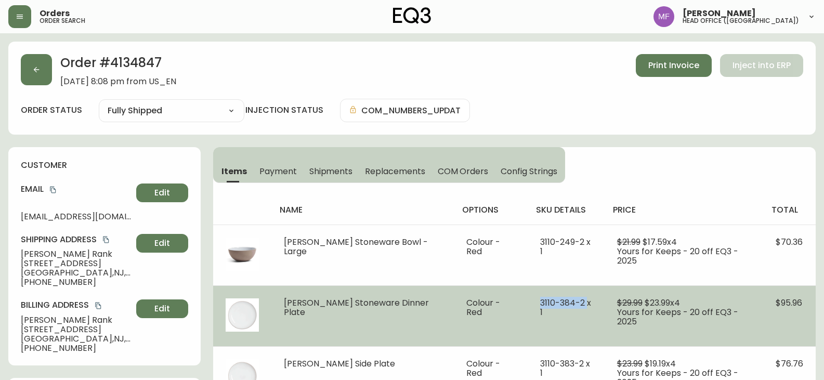
drag, startPoint x: 524, startPoint y: 304, endPoint x: 571, endPoint y: 304, distance: 46.8
click at [571, 304] on span "3110-384-2 x 1" at bounding box center [565, 307] width 51 height 21
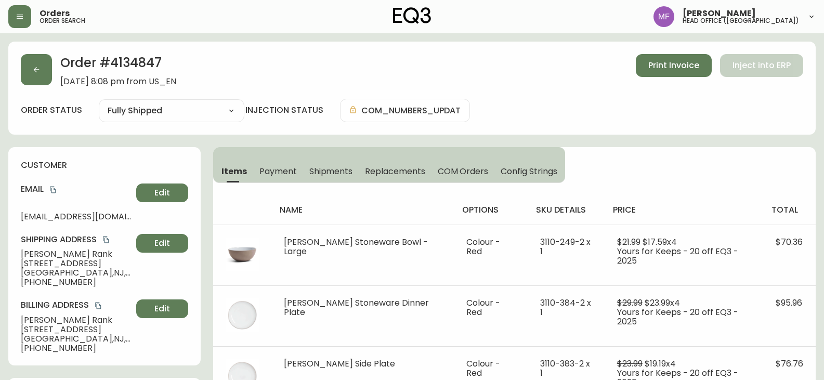
click at [152, 64] on h2 "Order # 4134847" at bounding box center [118, 65] width 116 height 23
click at [157, 59] on h2 "Order # 4134847" at bounding box center [118, 65] width 116 height 23
click at [51, 187] on icon "copy" at bounding box center [52, 189] width 7 height 7
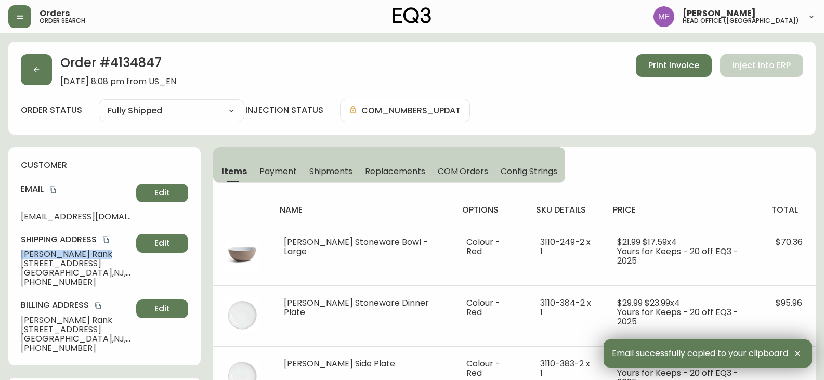
drag, startPoint x: 72, startPoint y: 254, endPoint x: 20, endPoint y: 254, distance: 52.5
click at [20, 254] on div "customer Email [EMAIL_ADDRESS][DOMAIN_NAME] Edit Shipping Address [PERSON_NAME]…" at bounding box center [104, 256] width 192 height 218
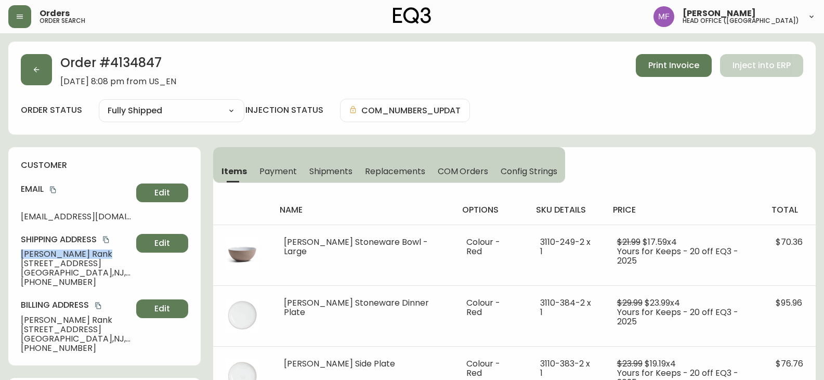
drag, startPoint x: 136, startPoint y: 264, endPoint x: 22, endPoint y: 261, distance: 114.4
click at [22, 261] on div "Shipping Address [PERSON_NAME] [STREET_ADDRESS] [PHONE_NUMBER] Edit" at bounding box center [104, 260] width 167 height 53
click at [94, 271] on span "[GEOGRAPHIC_DATA] , [GEOGRAPHIC_DATA]" at bounding box center [76, 272] width 111 height 9
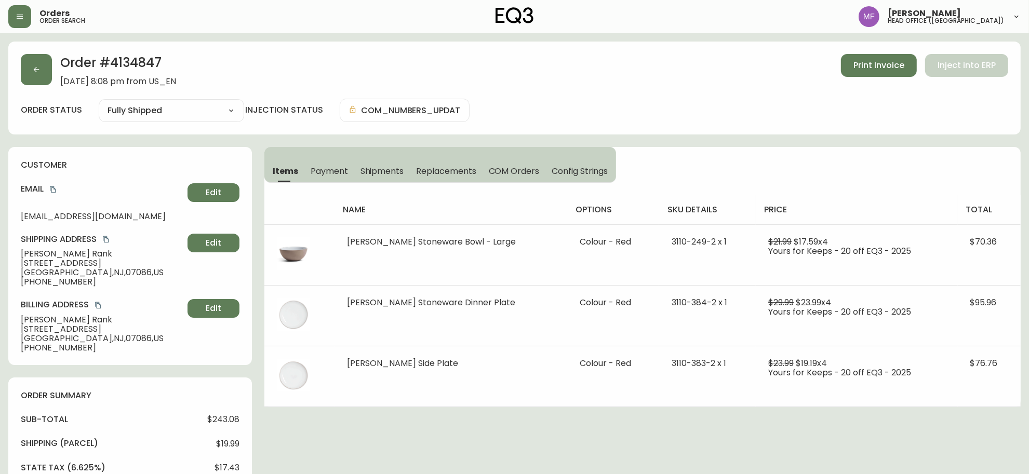
click at [142, 272] on span "[GEOGRAPHIC_DATA] , [GEOGRAPHIC_DATA]" at bounding box center [102, 272] width 163 height 9
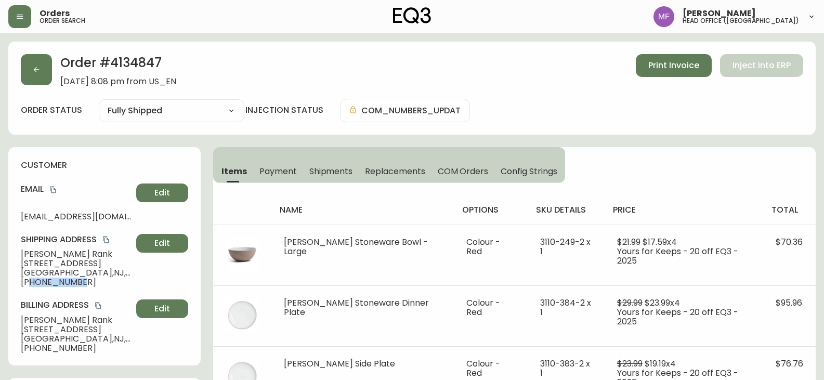
drag, startPoint x: 78, startPoint y: 279, endPoint x: 31, endPoint y: 279, distance: 47.8
click at [31, 279] on span "[PHONE_NUMBER]" at bounding box center [76, 281] width 111 height 9
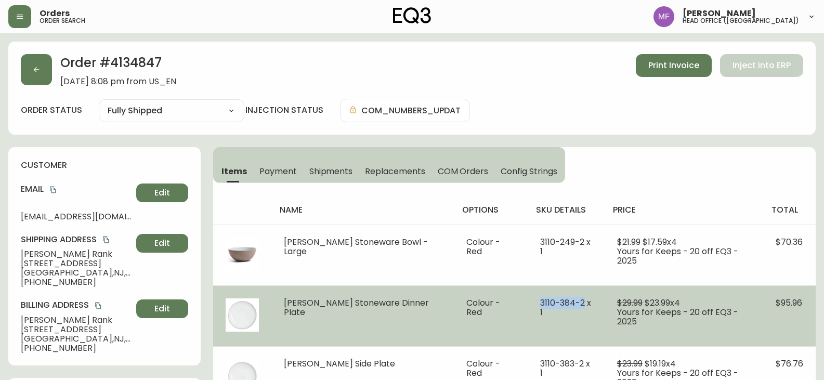
drag, startPoint x: 519, startPoint y: 303, endPoint x: 567, endPoint y: 304, distance: 47.8
click at [567, 304] on td "3110-384-2 x 1" at bounding box center [565, 315] width 77 height 61
drag, startPoint x: 311, startPoint y: 321, endPoint x: 307, endPoint y: 313, distance: 8.8
click at [311, 321] on td "[PERSON_NAME] Stoneware Dinner Plate" at bounding box center [362, 315] width 182 height 61
drag, startPoint x: 285, startPoint y: 302, endPoint x: 581, endPoint y: 307, distance: 296.7
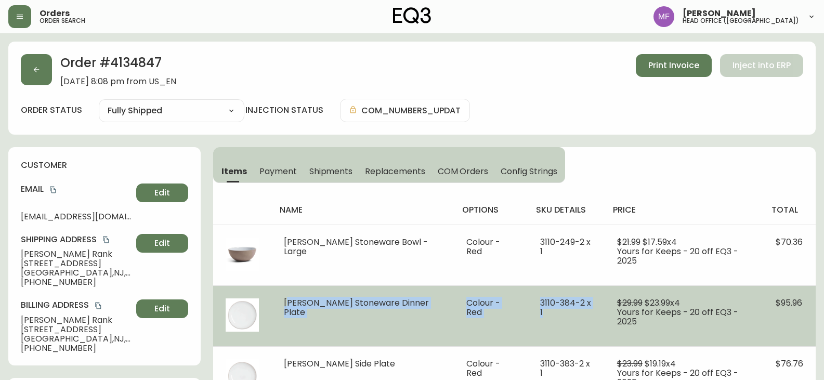
click at [581, 307] on tr "[PERSON_NAME] Stoneware Dinner Plate Colour - Red 3110-384-2 x 1 $29.99 $23.99 …" at bounding box center [514, 315] width 602 height 61
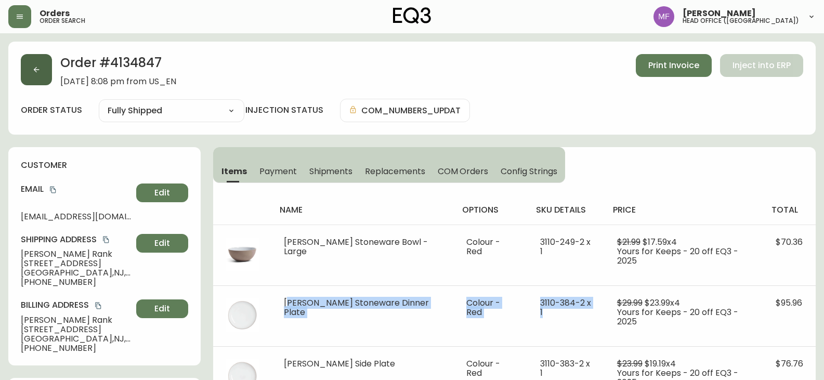
click at [43, 75] on button "button" at bounding box center [36, 69] width 31 height 31
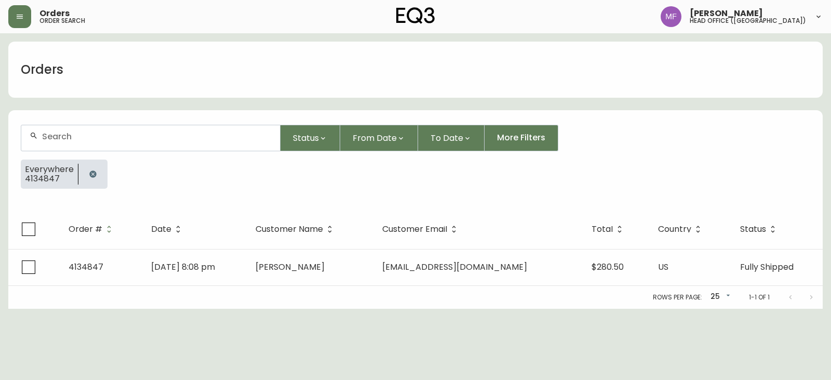
click at [98, 171] on button "button" at bounding box center [93, 174] width 21 height 21
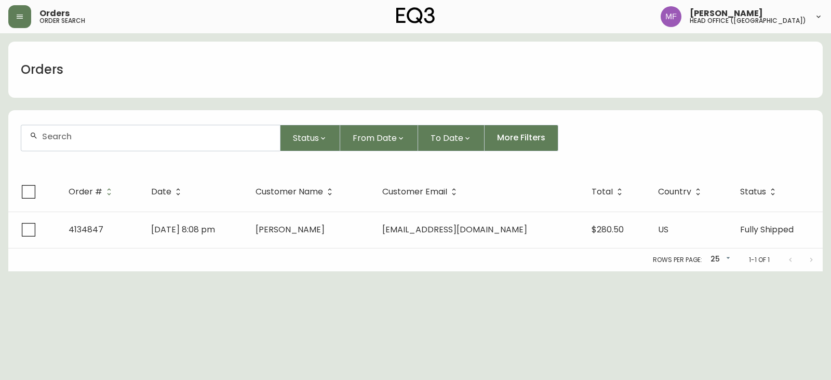
click at [92, 136] on input "text" at bounding box center [157, 136] width 230 height 10
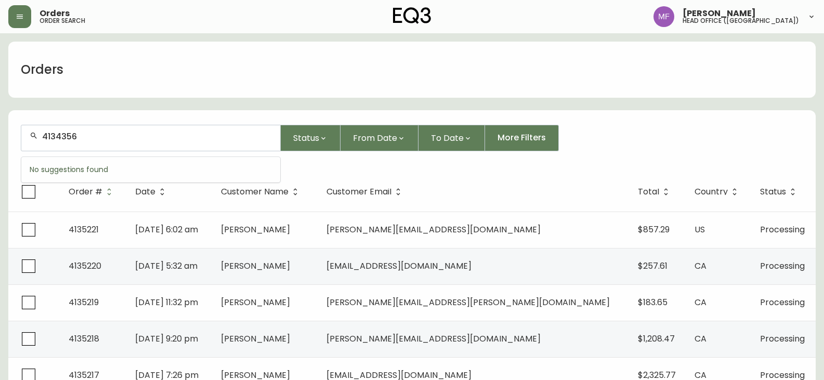
type input "4134356"
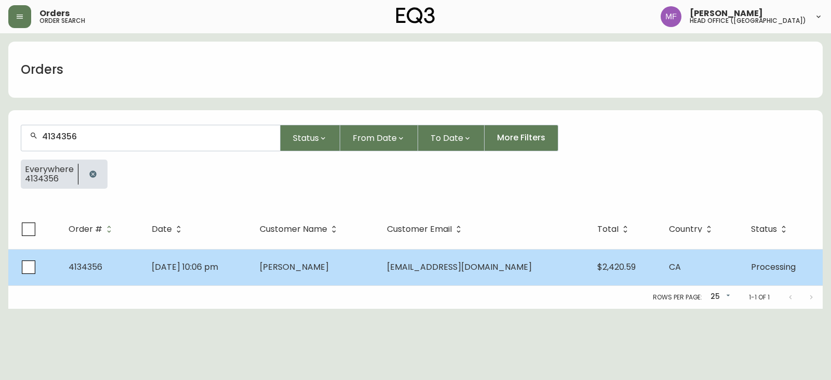
click at [251, 262] on td "[DATE] 10:06 pm" at bounding box center [197, 267] width 108 height 36
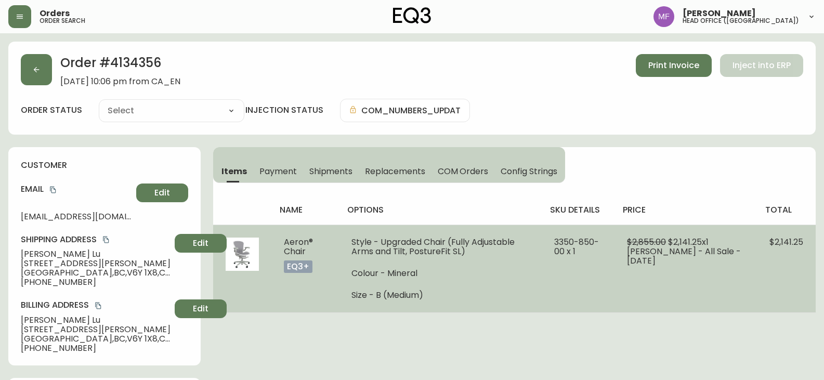
type input "Processing"
select select "PROCESSING"
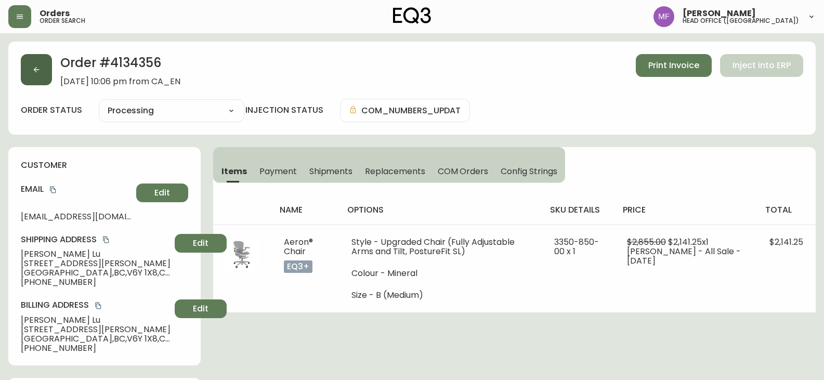
click at [49, 78] on button "button" at bounding box center [36, 69] width 31 height 31
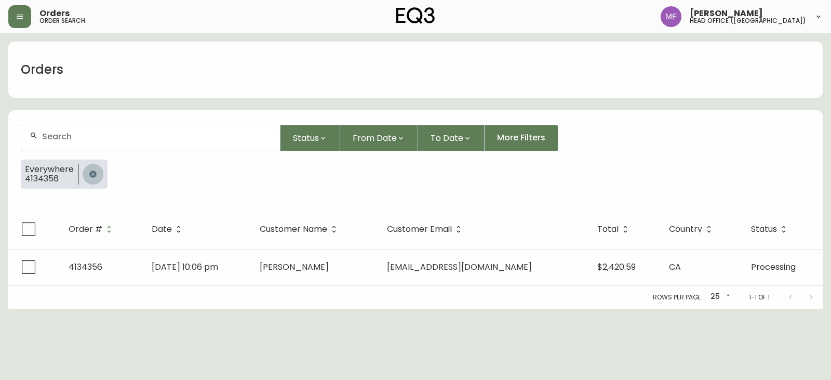
click at [85, 170] on button "button" at bounding box center [93, 174] width 21 height 21
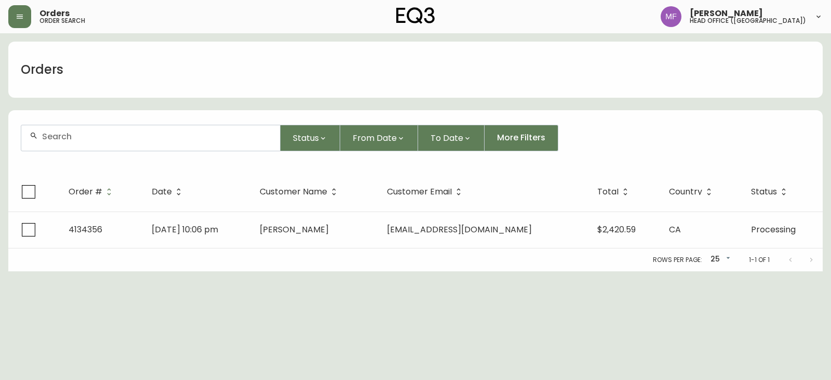
click at [82, 136] on input "text" at bounding box center [157, 136] width 230 height 10
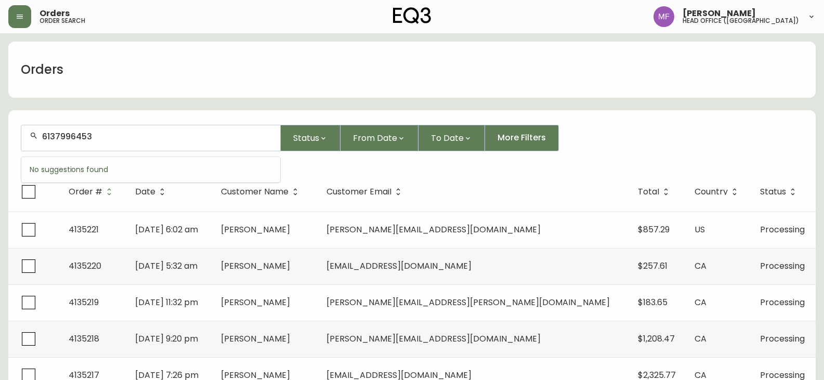
type input "6137996453"
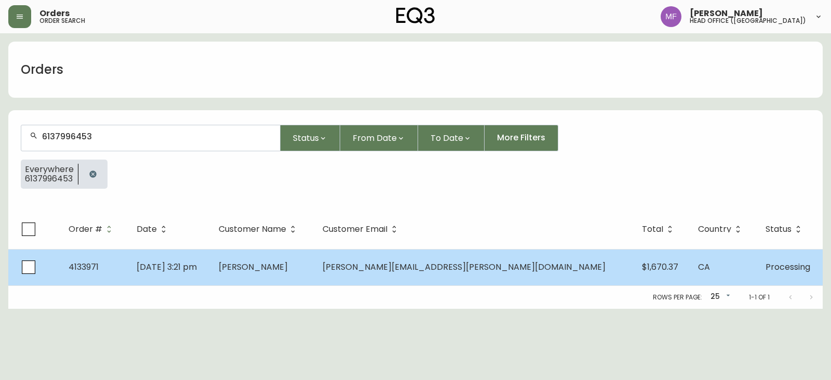
click at [210, 269] on td "[DATE] 3:21 pm" at bounding box center [169, 267] width 82 height 36
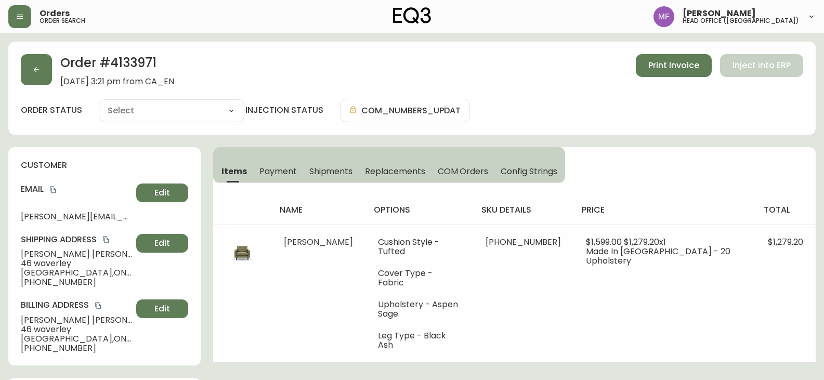
type input "Processing"
select select "PROCESSING"
click at [31, 75] on button "button" at bounding box center [36, 69] width 31 height 31
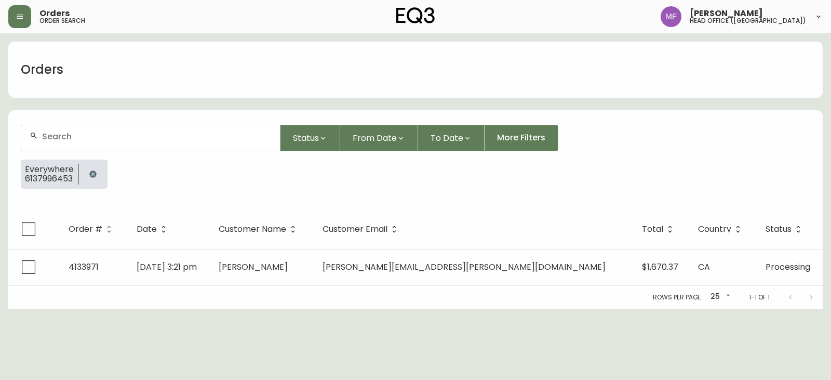
click at [87, 172] on button "button" at bounding box center [93, 174] width 21 height 21
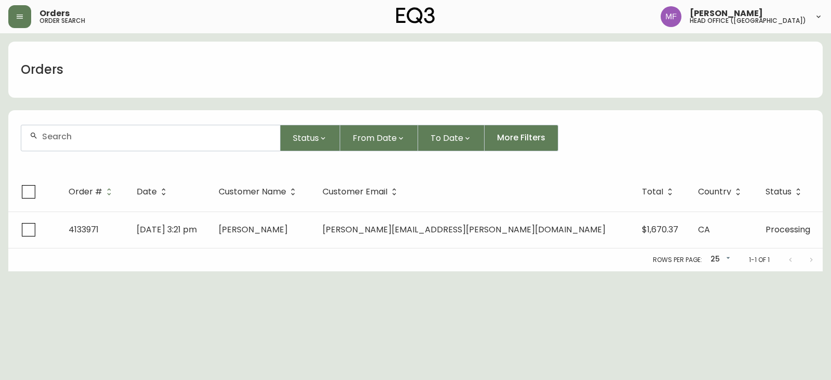
click at [87, 139] on input "text" at bounding box center [157, 136] width 230 height 10
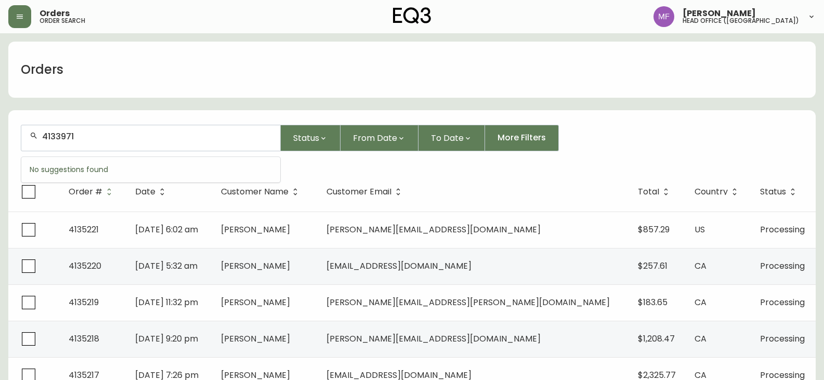
type input "4133971"
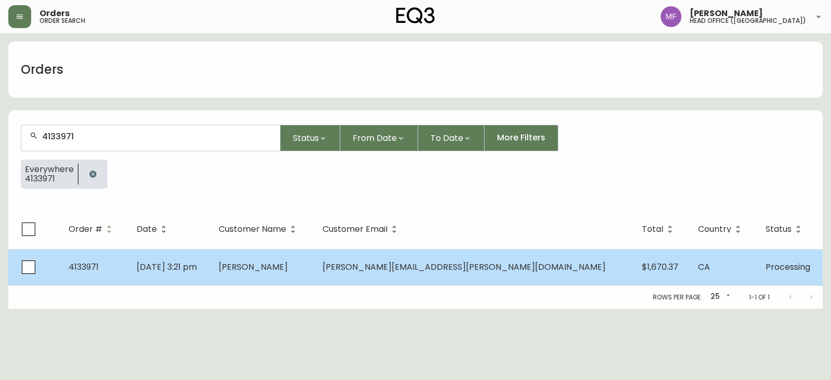
click at [288, 268] on span "[PERSON_NAME]" at bounding box center [253, 267] width 69 height 12
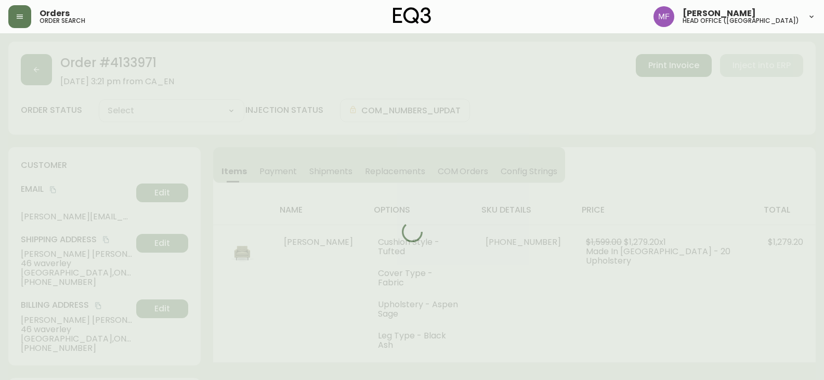
type input "Processing"
select select "PROCESSING"
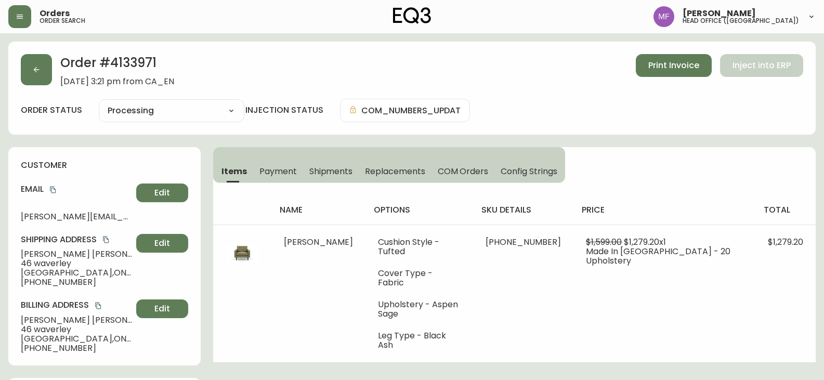
click at [134, 69] on h2 "Order # 4133971" at bounding box center [117, 65] width 114 height 23
drag, startPoint x: 85, startPoint y: 251, endPoint x: 12, endPoint y: 251, distance: 73.3
click at [12, 251] on div "customer Email [PERSON_NAME][EMAIL_ADDRESS][PERSON_NAME][DOMAIN_NAME] Edit Ship…" at bounding box center [104, 256] width 192 height 218
click at [129, 71] on h2 "Order # 4133971" at bounding box center [117, 65] width 114 height 23
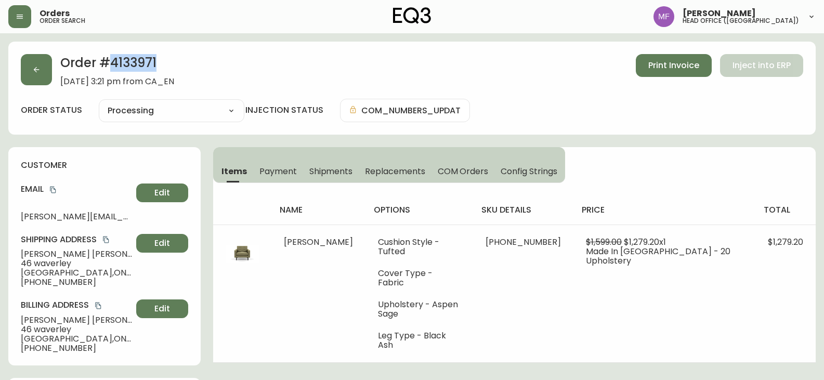
click at [130, 71] on h2 "Order # 4133971" at bounding box center [117, 65] width 114 height 23
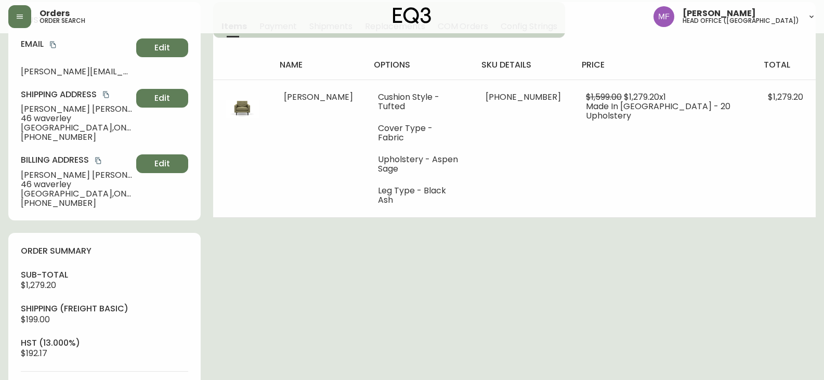
scroll to position [364, 0]
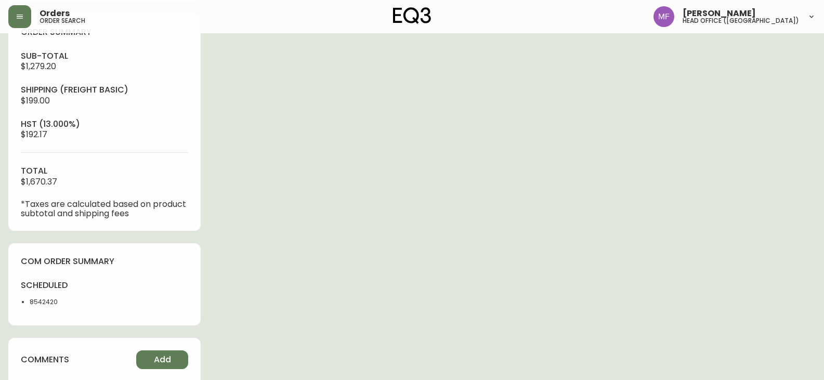
click at [41, 303] on li "8542420" at bounding box center [64, 301] width 69 height 9
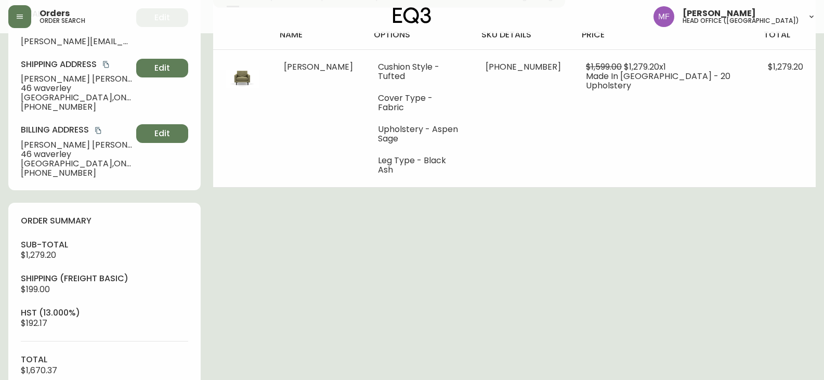
scroll to position [104, 0]
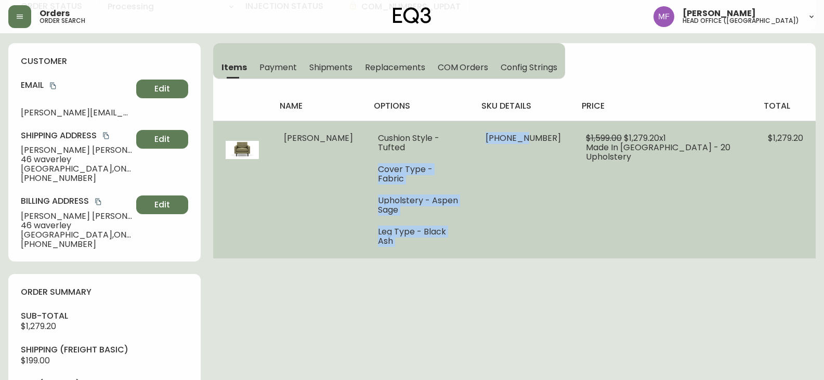
drag, startPoint x: 544, startPoint y: 137, endPoint x: 493, endPoint y: 139, distance: 51.0
click at [493, 139] on tr "[PERSON_NAME] Chair Cushion Style - Tufted Cover Type - Fabric Upholstery - Asp…" at bounding box center [514, 190] width 602 height 138
click at [632, 182] on td "$1,599.00 $1,279.20 x 1 Made In [GEOGRAPHIC_DATA] - 20 Upholstery" at bounding box center [664, 190] width 182 height 138
drag, startPoint x: 516, startPoint y: 139, endPoint x: 548, endPoint y: 140, distance: 31.2
click at [548, 140] on span "[PHONE_NUMBER]" at bounding box center [522, 138] width 75 height 12
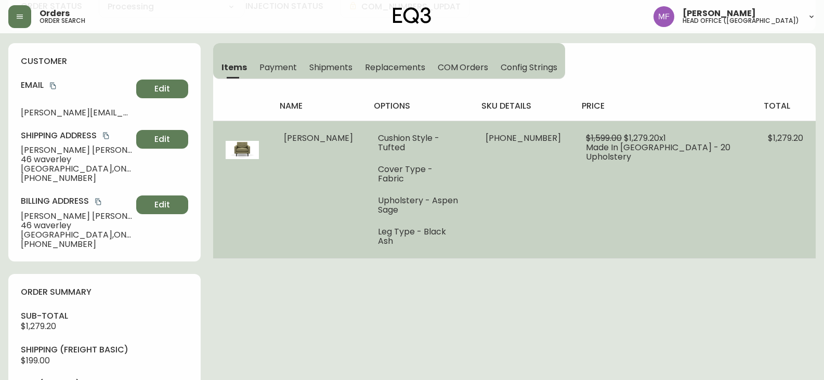
click at [553, 150] on td "[PHONE_NUMBER]" at bounding box center [523, 190] width 100 height 138
drag, startPoint x: 542, startPoint y: 134, endPoint x: 506, endPoint y: 137, distance: 36.5
click at [506, 137] on td "[PHONE_NUMBER]" at bounding box center [523, 190] width 100 height 138
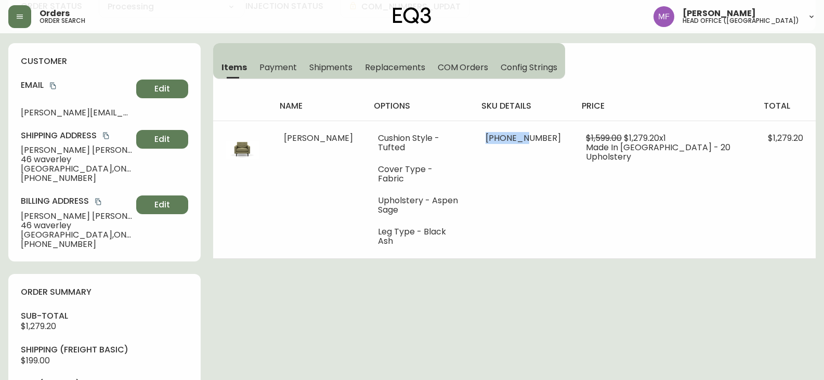
drag, startPoint x: 52, startPoint y: 84, endPoint x: 131, endPoint y: 107, distance: 81.6
click at [52, 84] on icon "copy" at bounding box center [53, 86] width 6 height 7
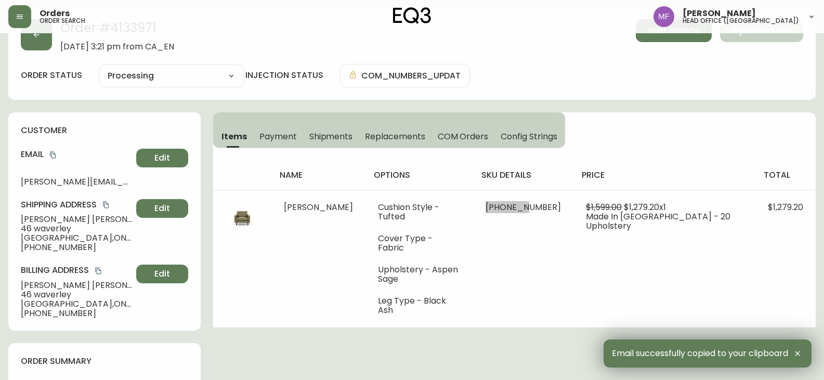
scroll to position [0, 0]
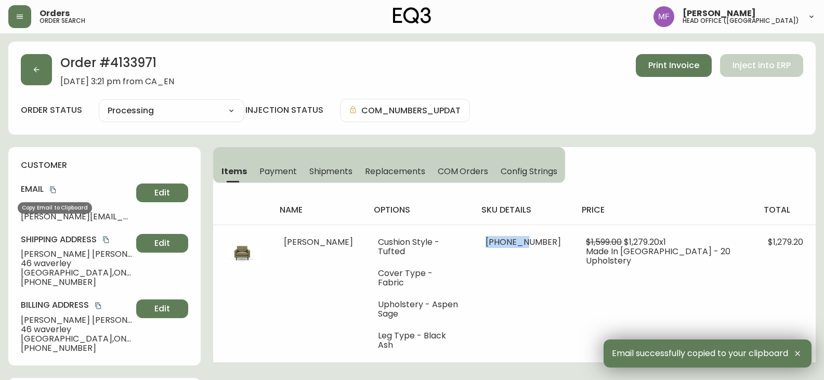
drag, startPoint x: 54, startPoint y: 189, endPoint x: 75, endPoint y: 189, distance: 20.8
click at [54, 189] on icon "copy" at bounding box center [52, 189] width 7 height 7
drag, startPoint x: 85, startPoint y: 285, endPoint x: 0, endPoint y: 282, distance: 84.8
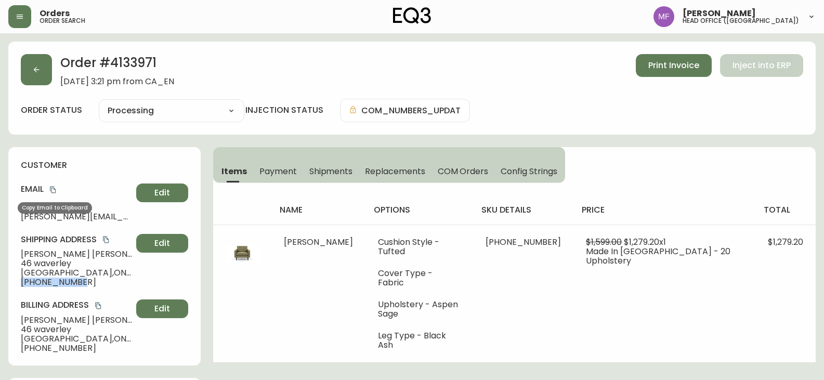
drag, startPoint x: 52, startPoint y: 190, endPoint x: 404, endPoint y: 191, distance: 351.8
click at [52, 190] on icon "copy" at bounding box center [53, 190] width 6 height 7
drag, startPoint x: 54, startPoint y: 189, endPoint x: 255, endPoint y: 153, distance: 204.4
click at [54, 189] on icon "copy" at bounding box center [52, 189] width 7 height 7
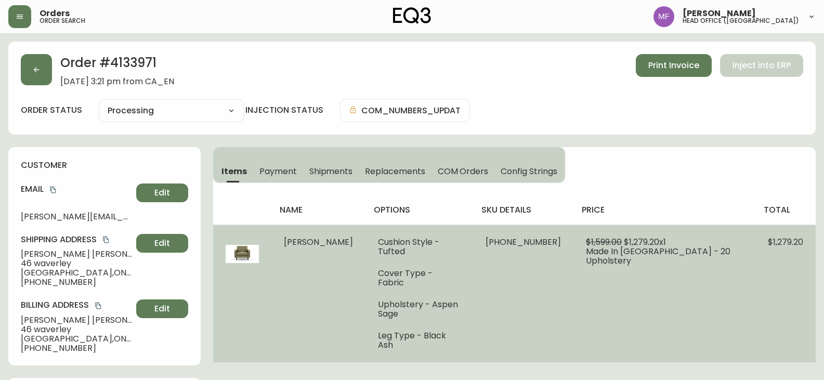
click at [473, 313] on td "Cushion Style - Tufted Cover Type - Fabric Upholstery - Aspen Sage Leg Type - B…" at bounding box center [419, 293] width 108 height 138
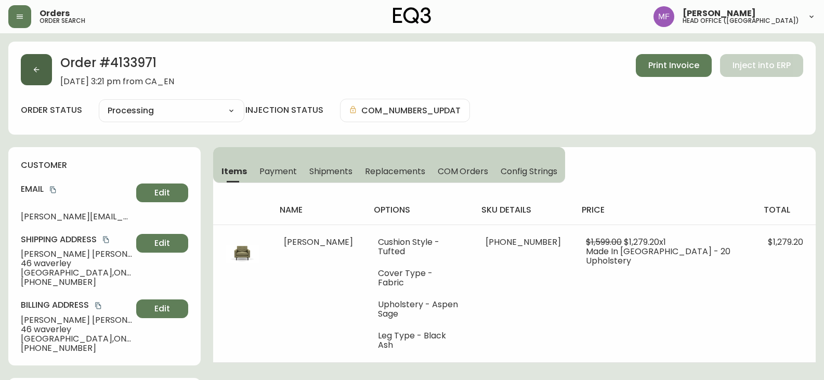
click at [35, 83] on button "button" at bounding box center [36, 69] width 31 height 31
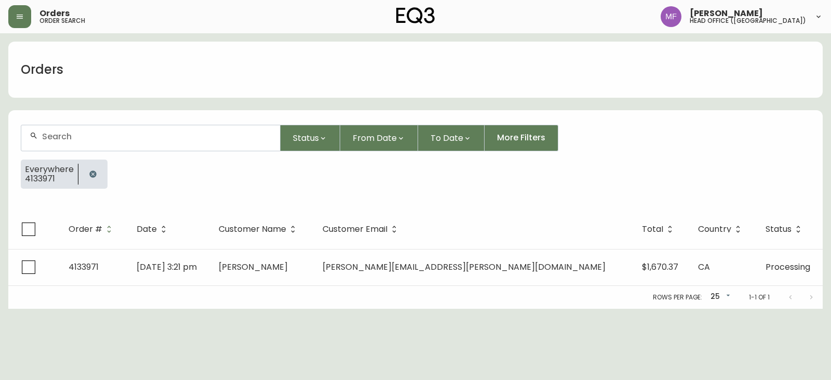
click at [91, 163] on div at bounding box center [92, 174] width 29 height 29
click at [91, 173] on icon "button" at bounding box center [92, 173] width 7 height 7
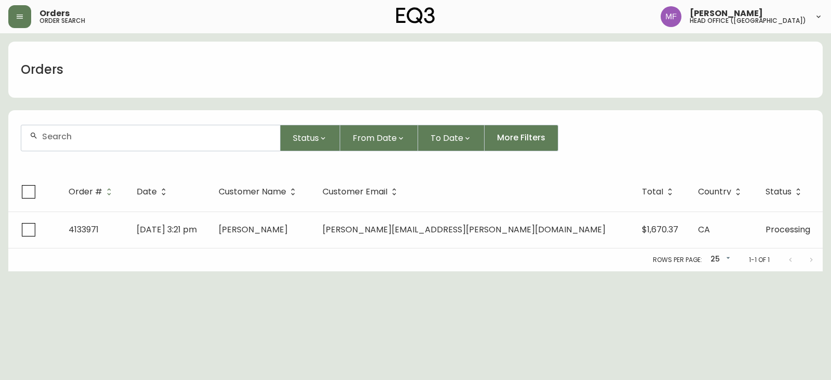
click at [90, 142] on div at bounding box center [150, 137] width 259 height 25
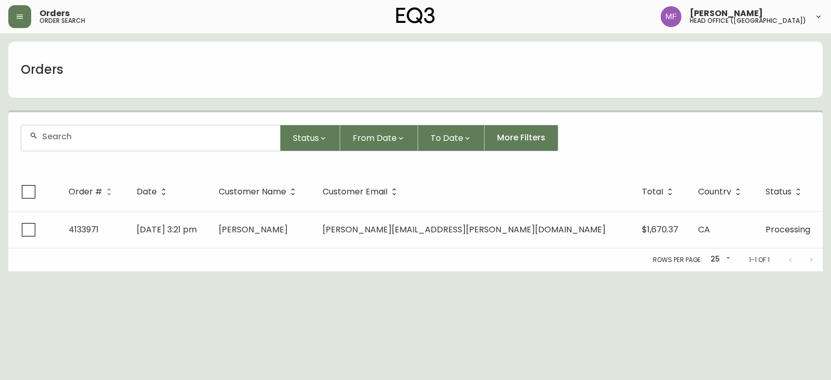
paste input "[EMAIL_ADDRESS][DOMAIN_NAME]"
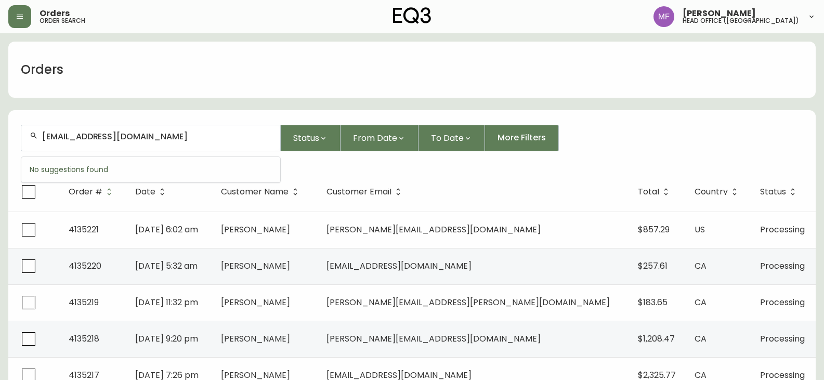
type input "[EMAIL_ADDRESS][DOMAIN_NAME]"
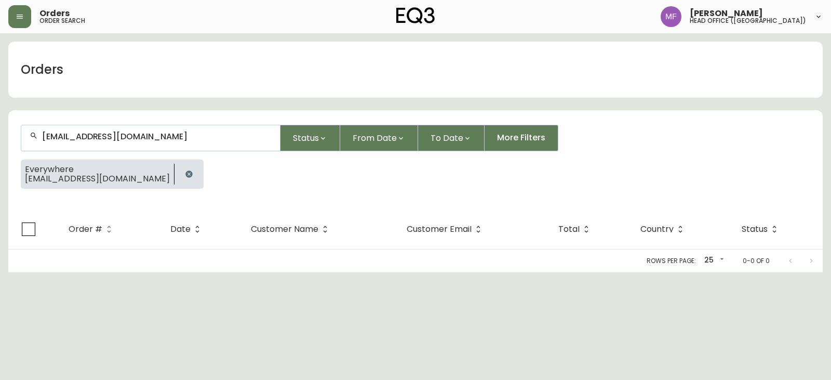
click at [179, 169] on button "button" at bounding box center [189, 174] width 21 height 21
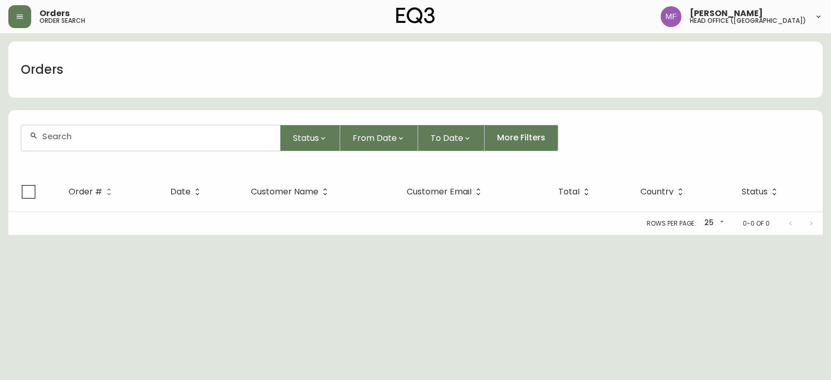
click at [123, 138] on input "text" at bounding box center [157, 136] width 230 height 10
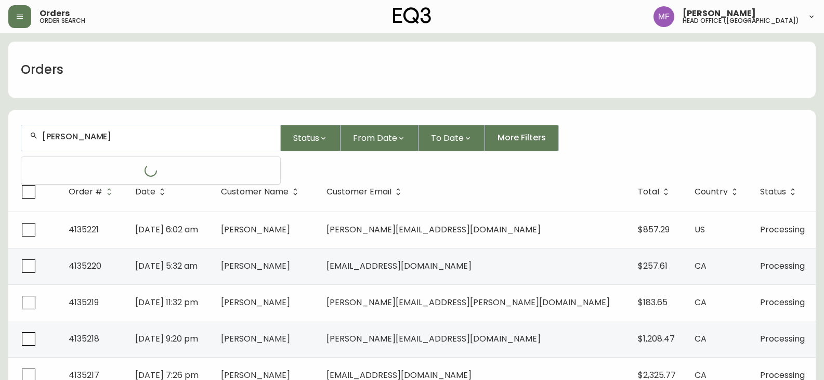
type input "[PERSON_NAME]"
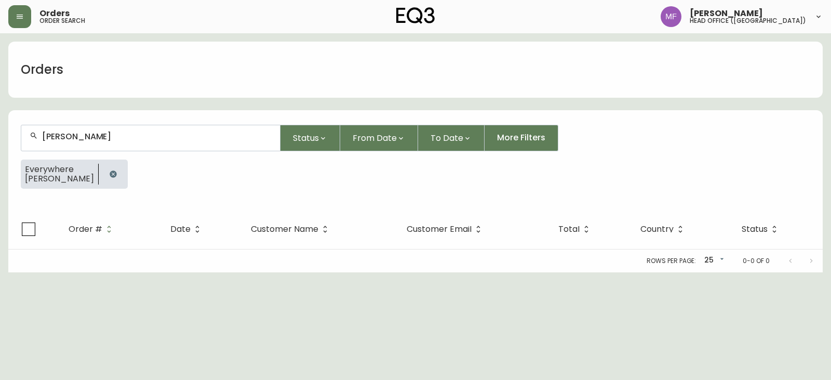
click at [103, 174] on button "button" at bounding box center [113, 174] width 21 height 21
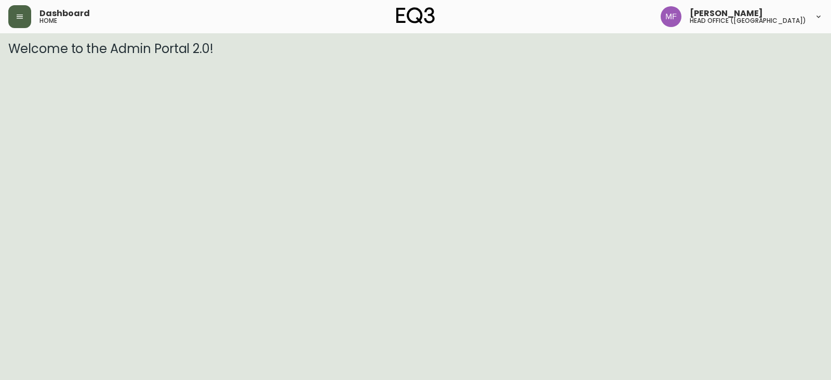
click at [21, 19] on icon "button" at bounding box center [20, 16] width 8 height 8
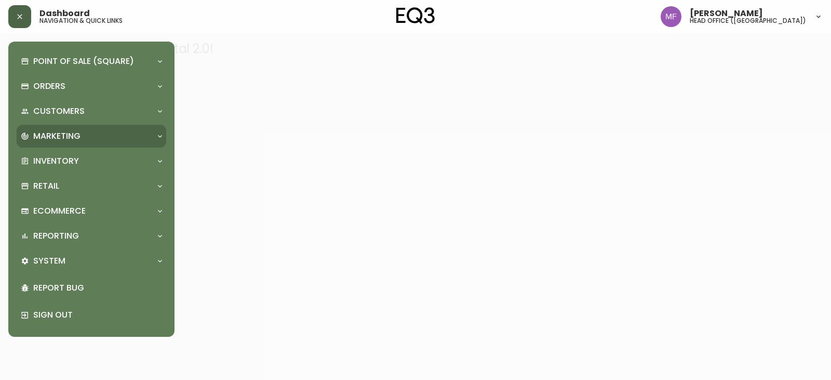
click at [51, 142] on div "Marketing" at bounding box center [92, 136] width 150 height 23
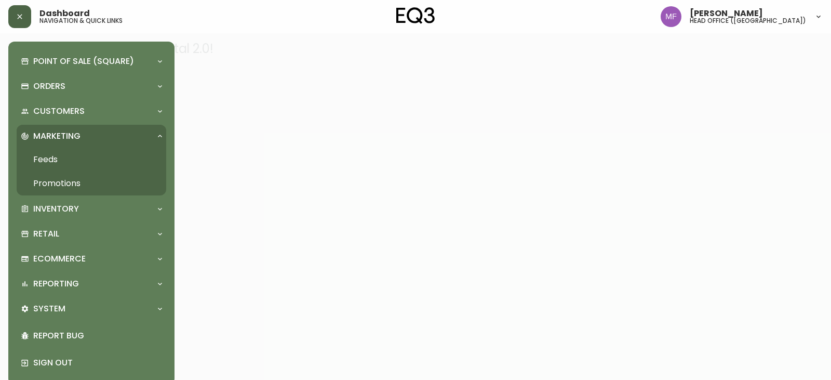
click at [52, 140] on p "Marketing" at bounding box center [56, 135] width 47 height 11
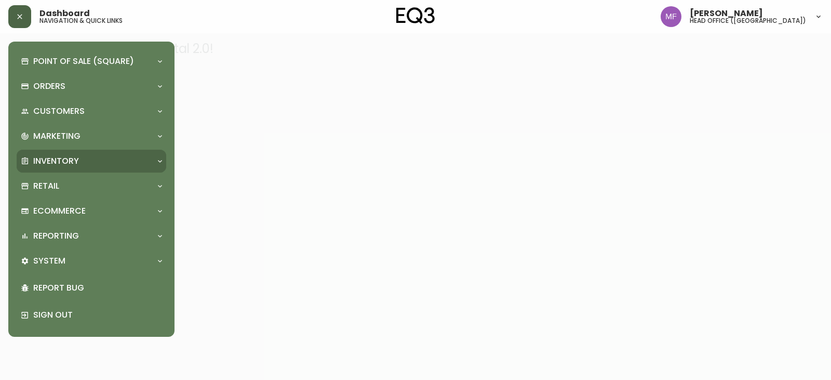
click at [55, 151] on div "Inventory" at bounding box center [92, 161] width 150 height 23
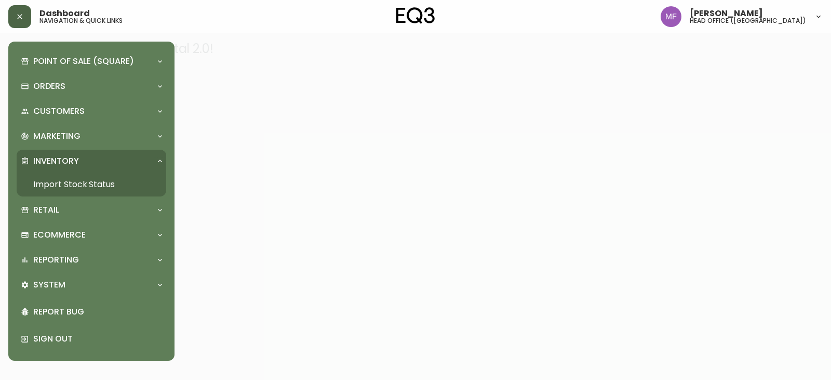
click at [64, 177] on link "Import Stock Status" at bounding box center [92, 185] width 150 height 24
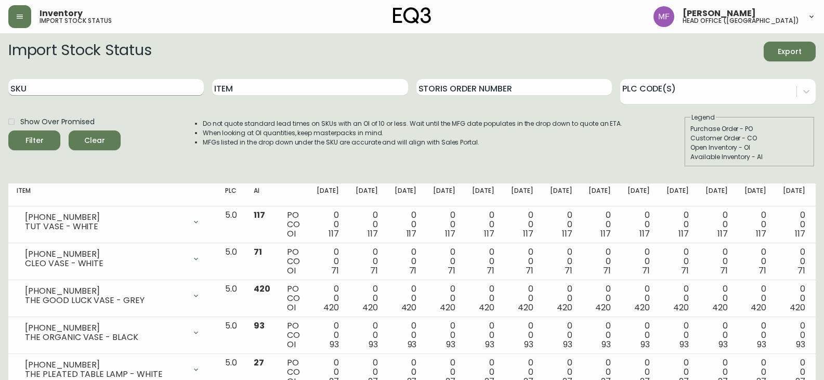
click at [113, 82] on input "SKU" at bounding box center [105, 87] width 195 height 17
paste input "7120-006-13"
click at [8, 130] on button "Filter" at bounding box center [34, 140] width 52 height 20
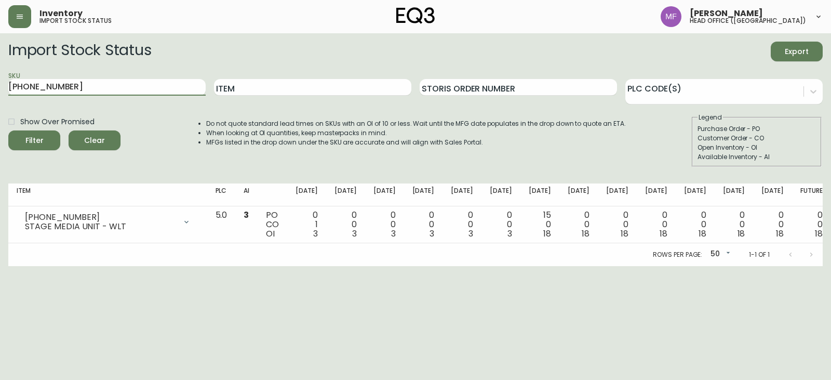
drag, startPoint x: 122, startPoint y: 85, endPoint x: 0, endPoint y: 87, distance: 122.1
click at [0, 87] on main "Import Stock Status Export SKU 7120-006-13 Item Storis Order Number PLC Code(s)…" at bounding box center [415, 149] width 831 height 233
paste input "3110-384-2"
click at [8, 130] on button "Filter" at bounding box center [34, 140] width 52 height 20
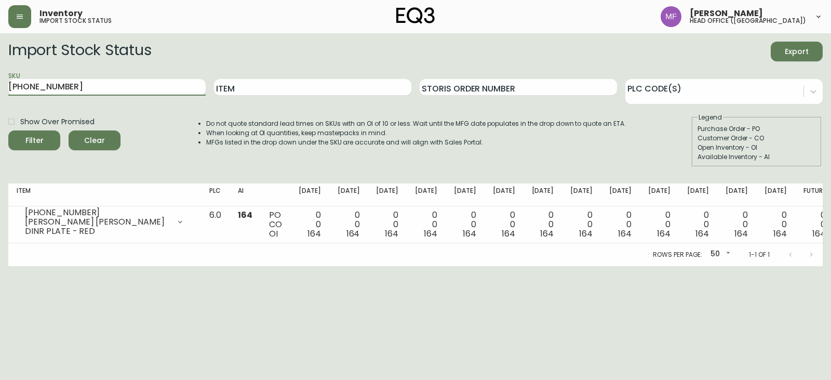
drag, startPoint x: 121, startPoint y: 89, endPoint x: 0, endPoint y: 88, distance: 121.1
click at [0, 88] on main "Import Stock Status Export SKU 3110-384-2 Item Storis Order Number PLC Code(s) …" at bounding box center [415, 149] width 831 height 233
paste input "text"
type input "3110-384-2"
click at [8, 130] on button "Filter" at bounding box center [34, 140] width 52 height 20
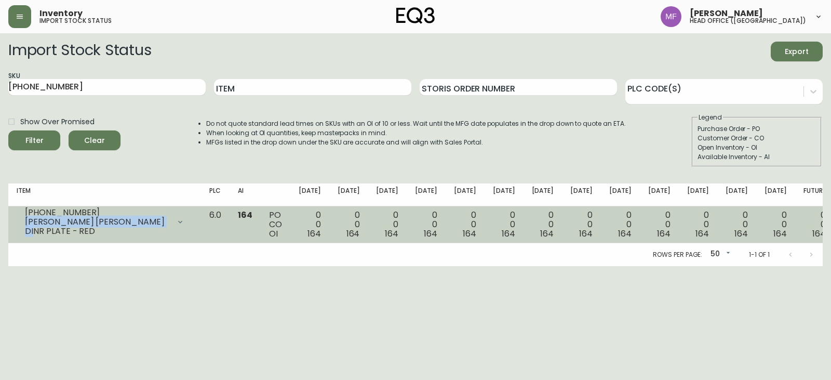
drag, startPoint x: 164, startPoint y: 228, endPoint x: 25, endPoint y: 224, distance: 138.3
click at [25, 224] on div "GARRIDO STONE DINR PLATE - RED" at bounding box center [97, 226] width 145 height 19
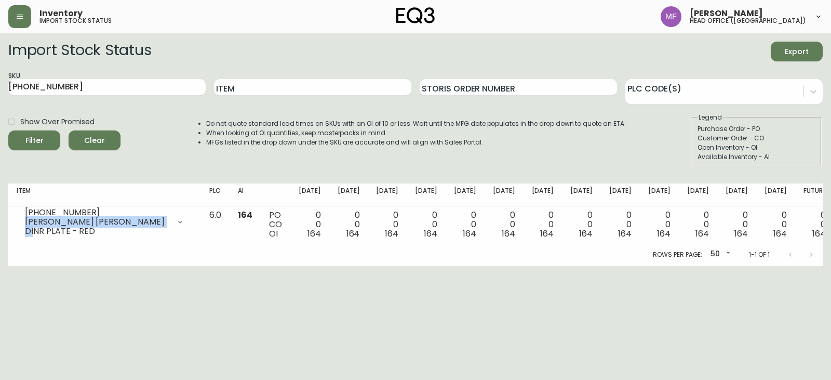
copy div "GARRIDO STONE DINR PLATE - RED"
